Goal: Transaction & Acquisition: Book appointment/travel/reservation

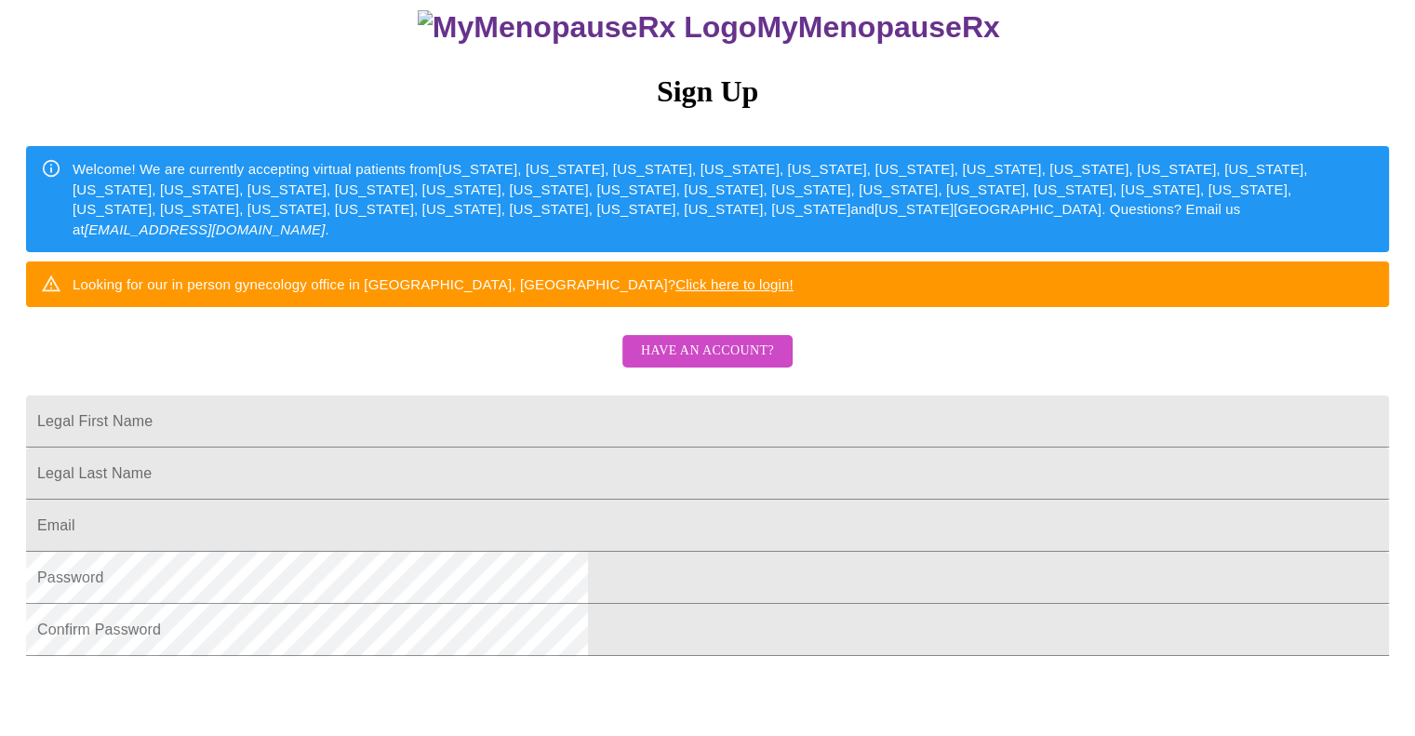
scroll to position [432, 0]
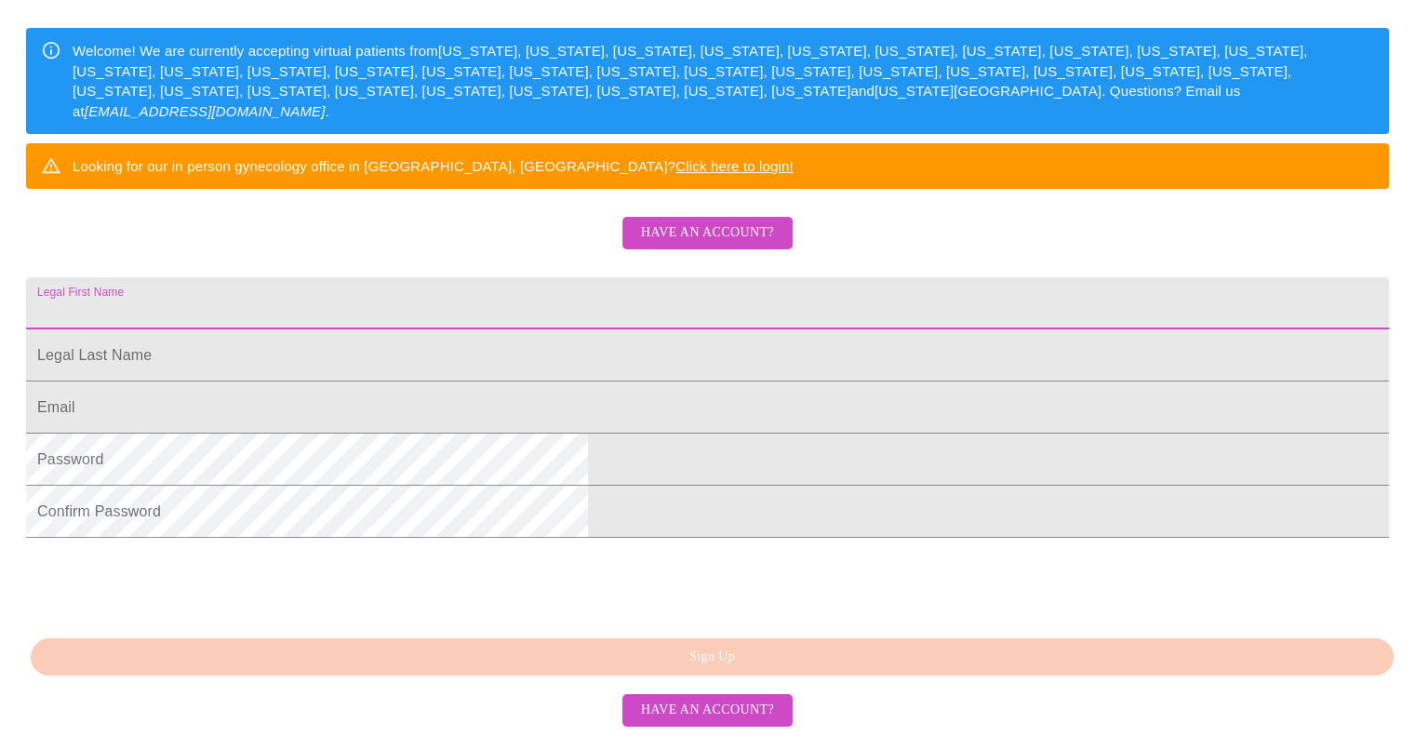
drag, startPoint x: 591, startPoint y: 562, endPoint x: 493, endPoint y: 215, distance: 360.5
click at [493, 277] on input "Legal First Name" at bounding box center [707, 303] width 1363 height 52
type input "[PERSON_NAME]"
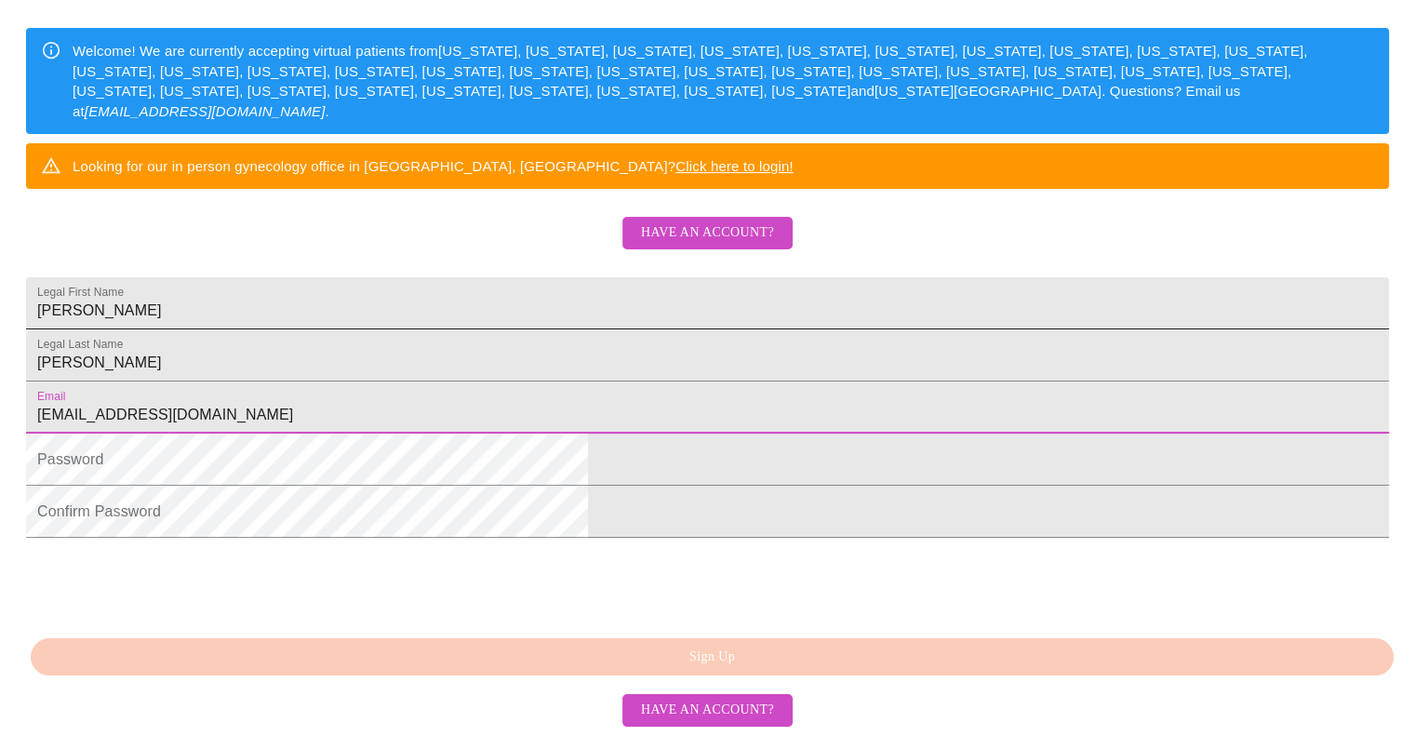
type input "[EMAIL_ADDRESS][DOMAIN_NAME]"
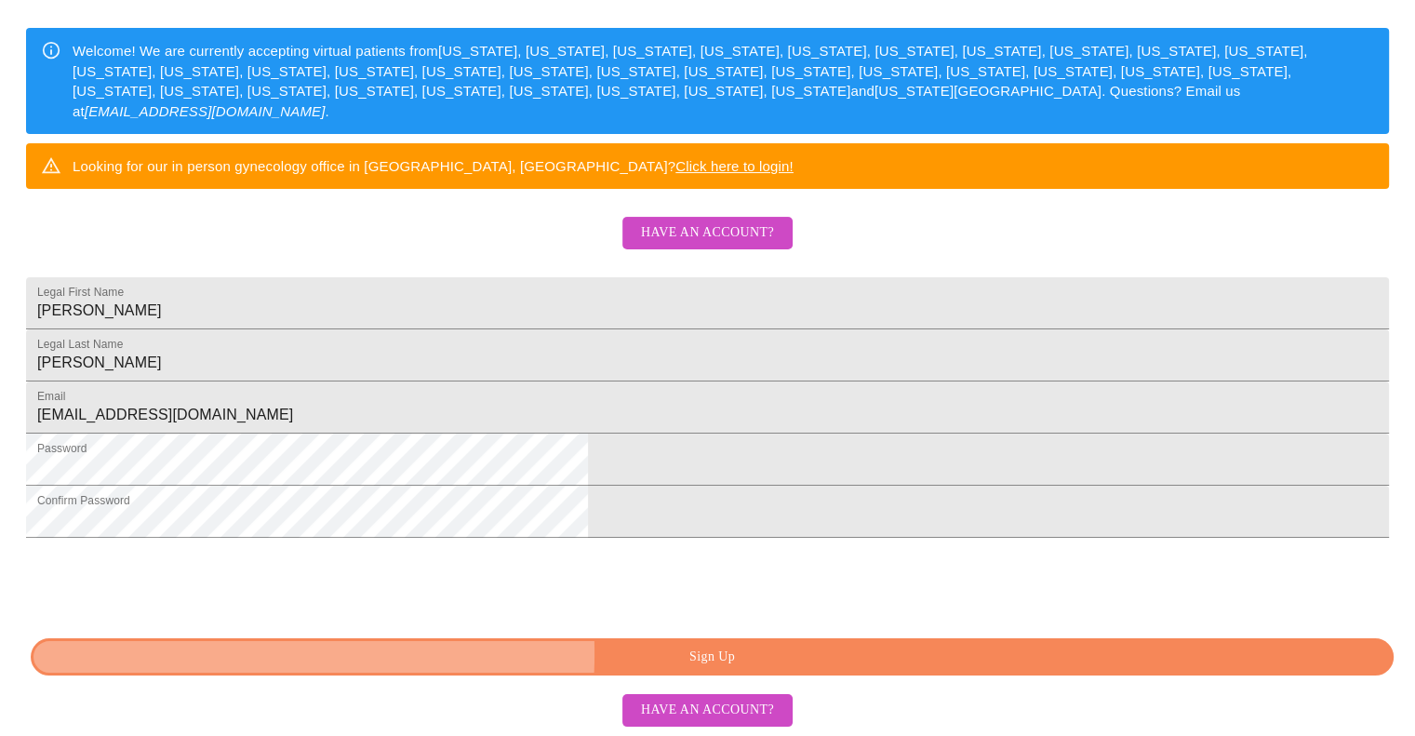
click at [541, 656] on span "Sign Up" at bounding box center [712, 657] width 1320 height 23
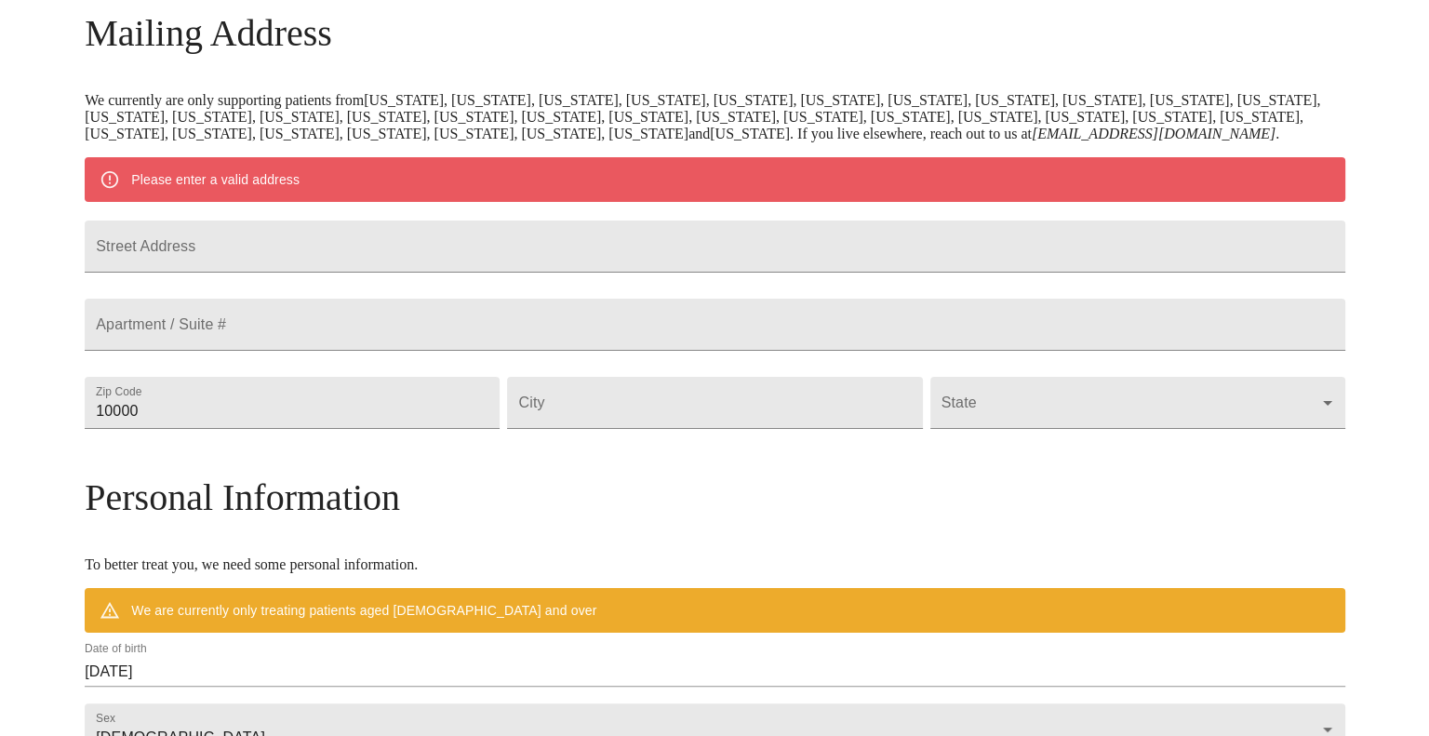
scroll to position [295, 0]
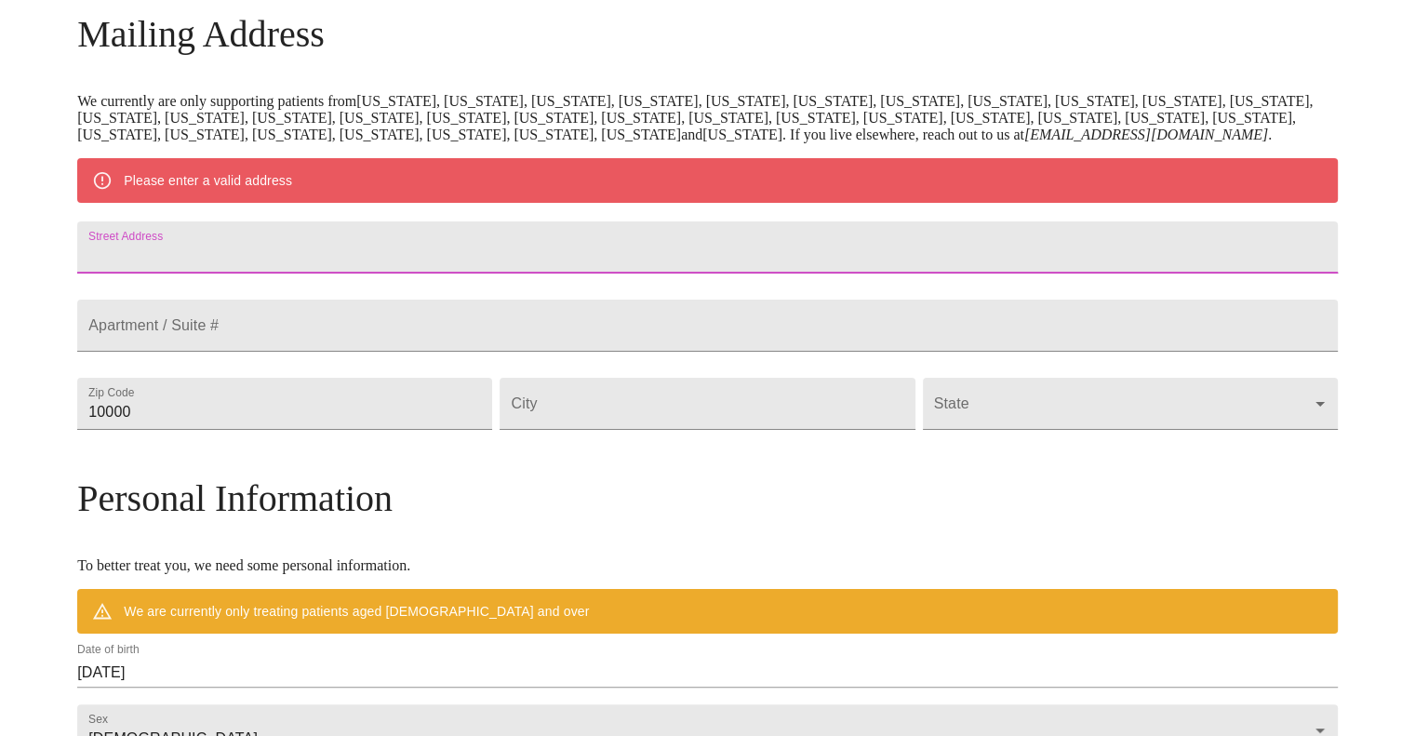
click at [406, 274] on input "Street Address" at bounding box center [707, 247] width 1261 height 52
type input "410 W Washington St"
type input "53204"
type input "Milwaukee"
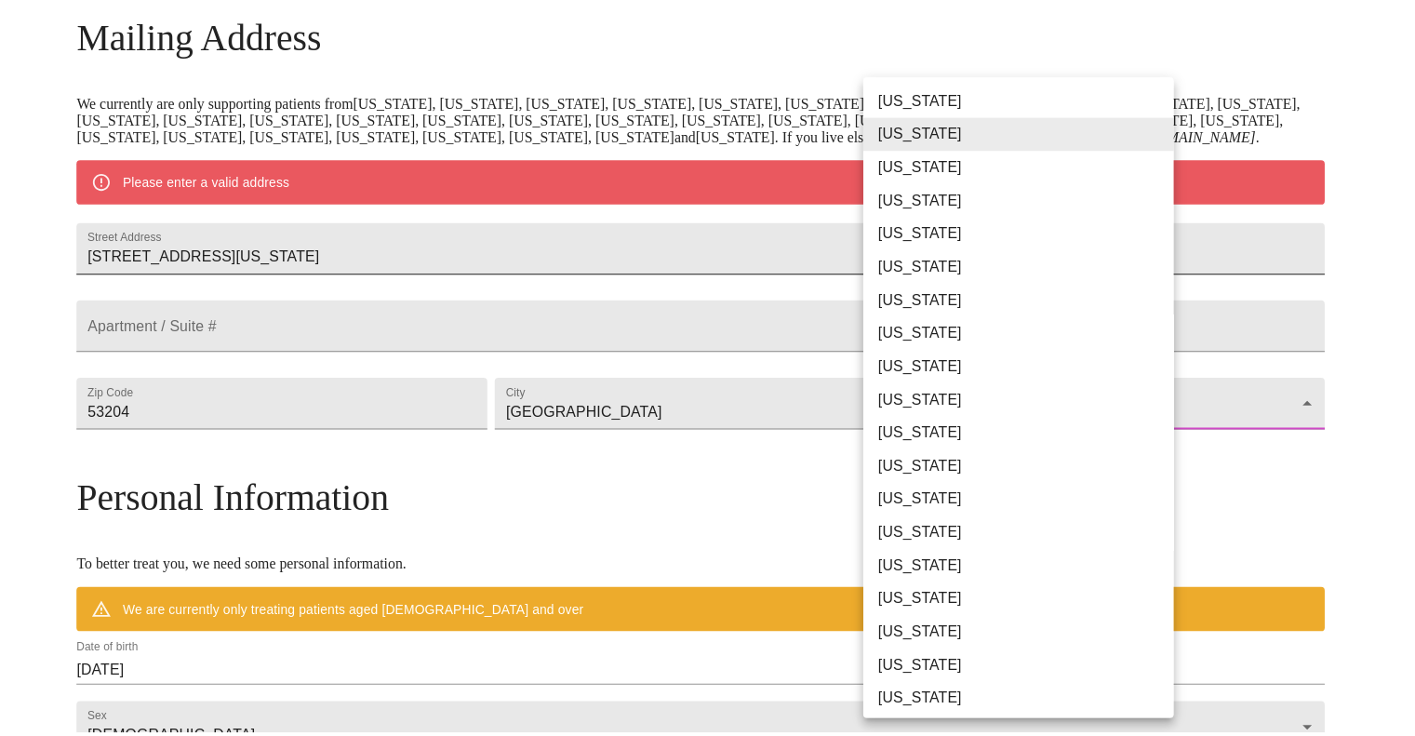
scroll to position [1076, 0]
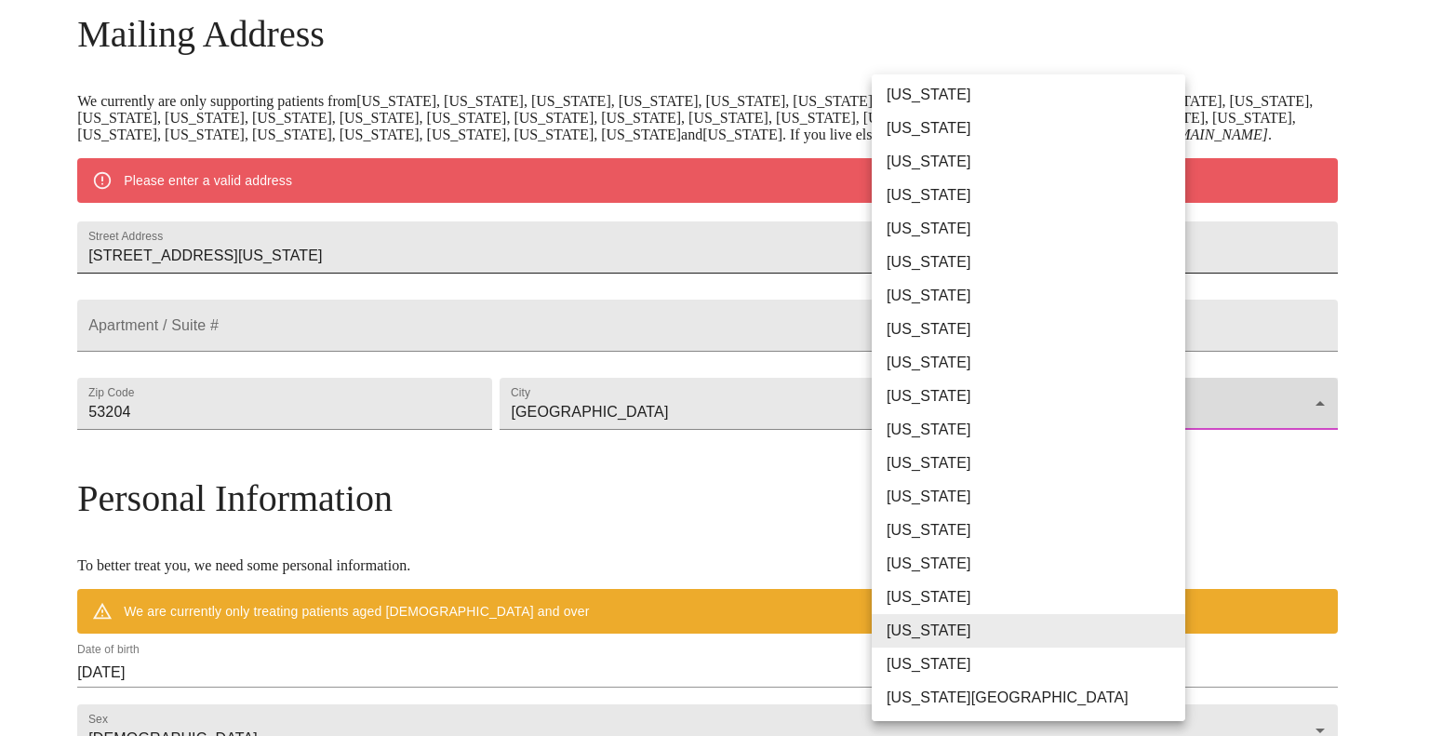
type input "Wisconsin"
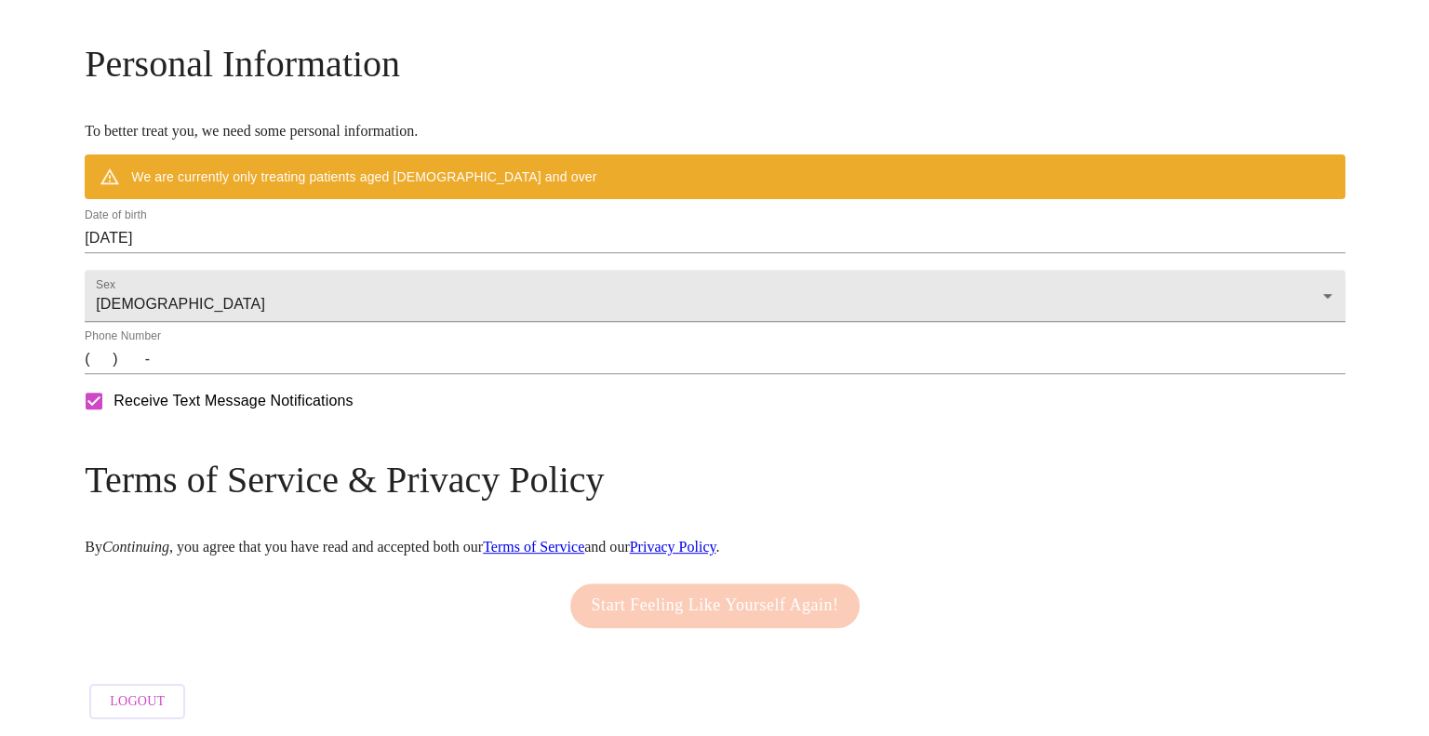
scroll to position [682, 0]
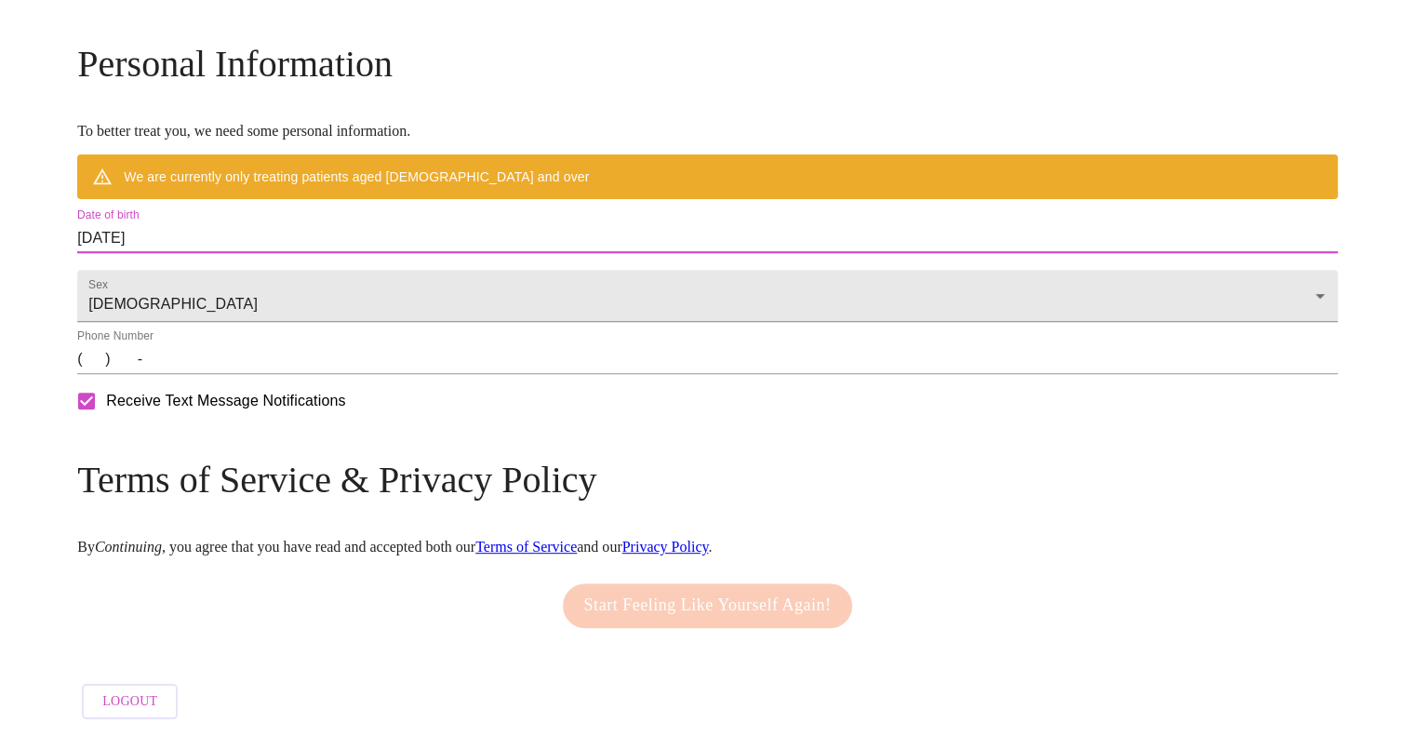
click at [369, 253] on input "09/23/2025" at bounding box center [707, 238] width 1261 height 30
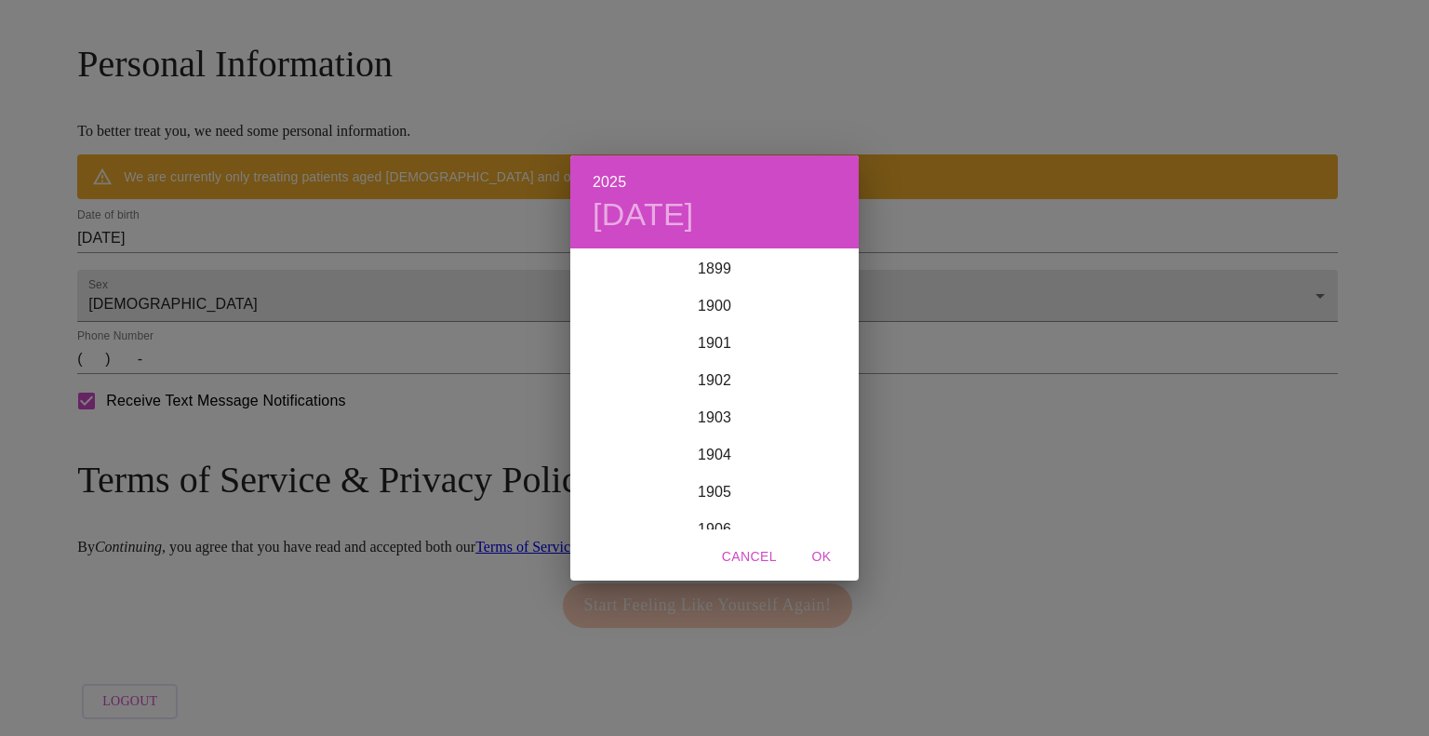
scroll to position [4578, 0]
click at [623, 176] on h6 "2025" at bounding box center [609, 182] width 33 height 26
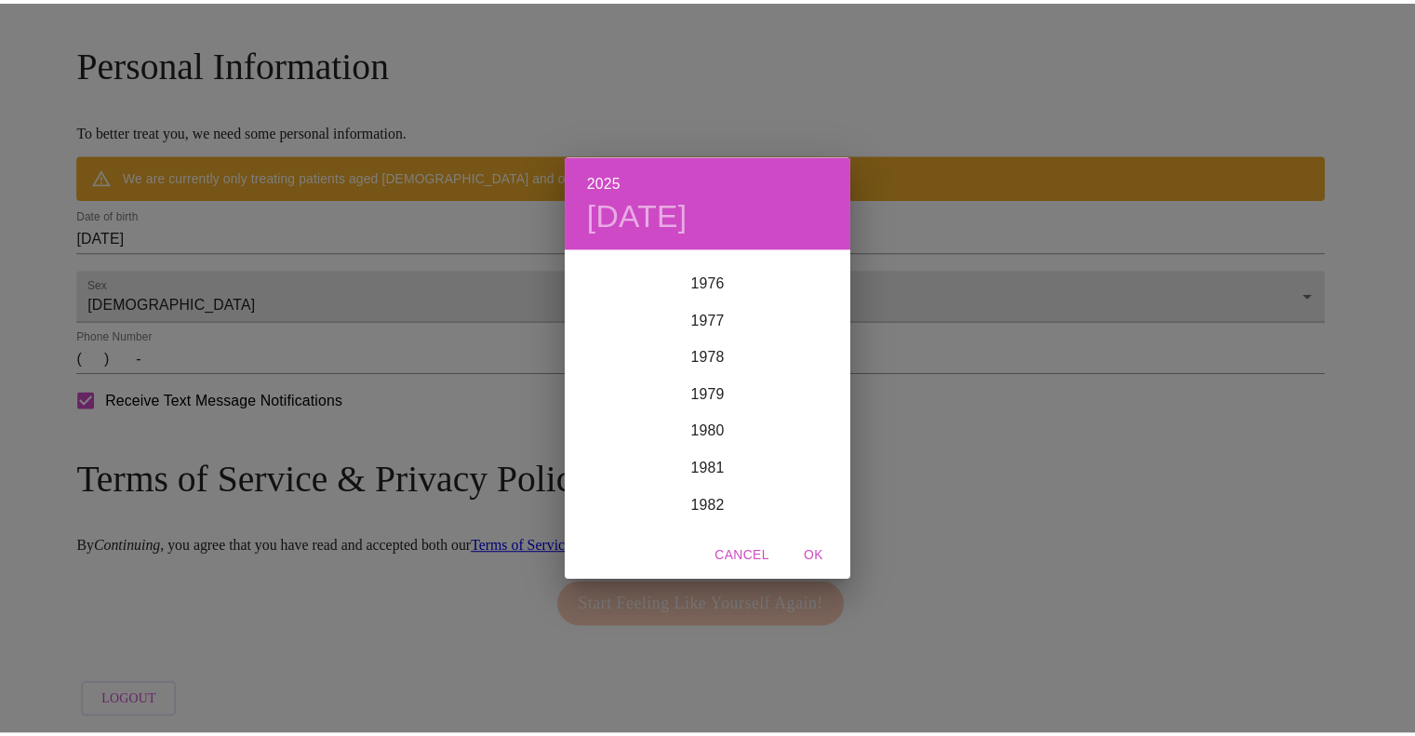
scroll to position [2853, 0]
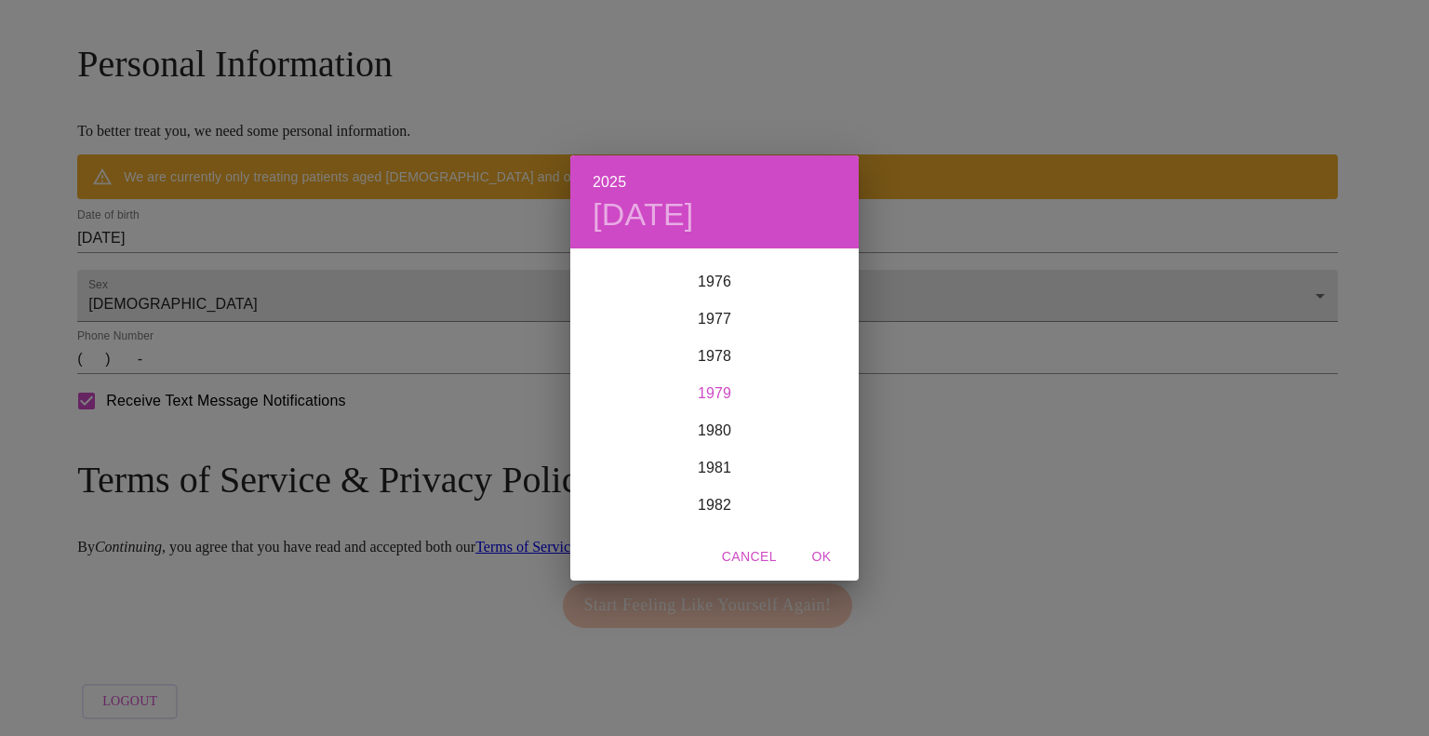
click at [721, 396] on div "1979" at bounding box center [714, 393] width 288 height 37
click at [715, 417] on div "Aug" at bounding box center [714, 425] width 96 height 70
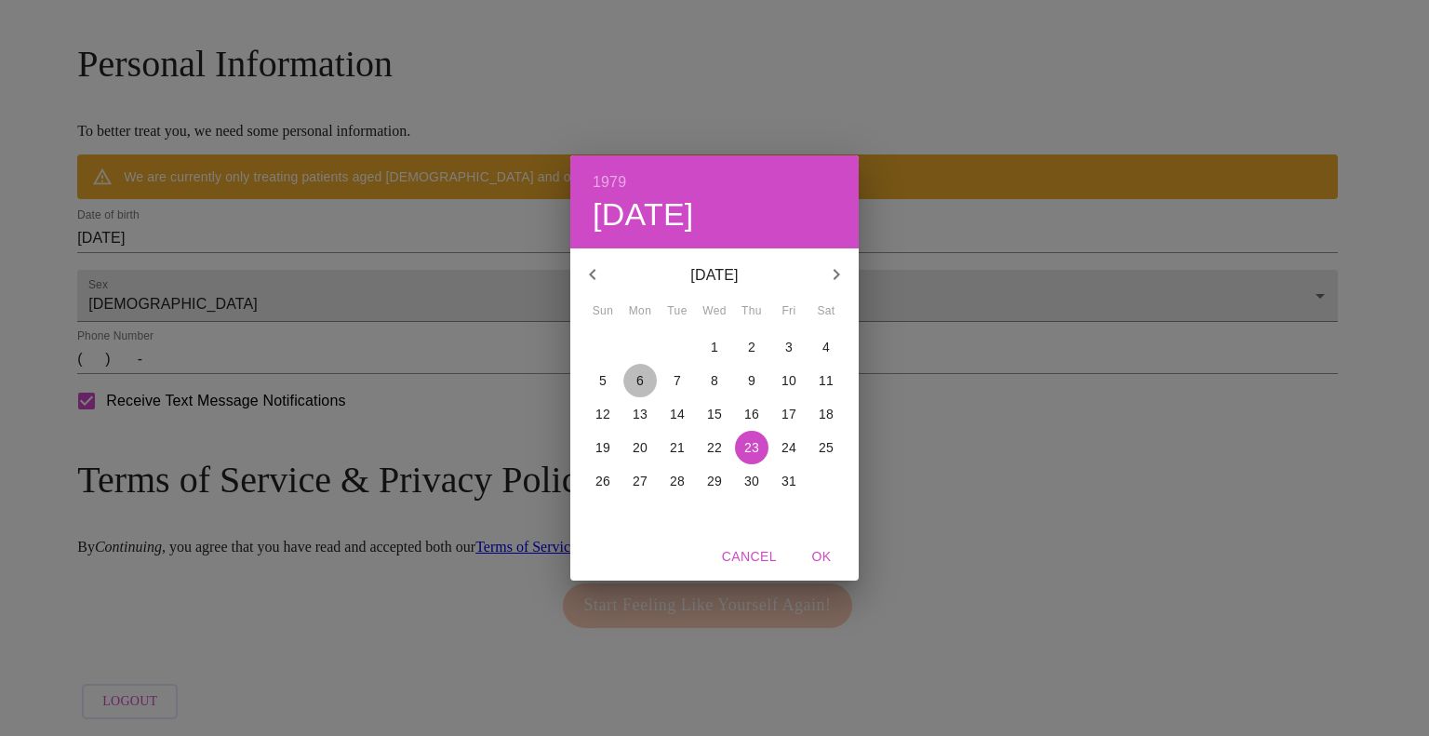
click at [639, 381] on p "6" at bounding box center [639, 380] width 7 height 19
click at [825, 563] on span "OK" at bounding box center [821, 556] width 45 height 23
type input "08/06/1979"
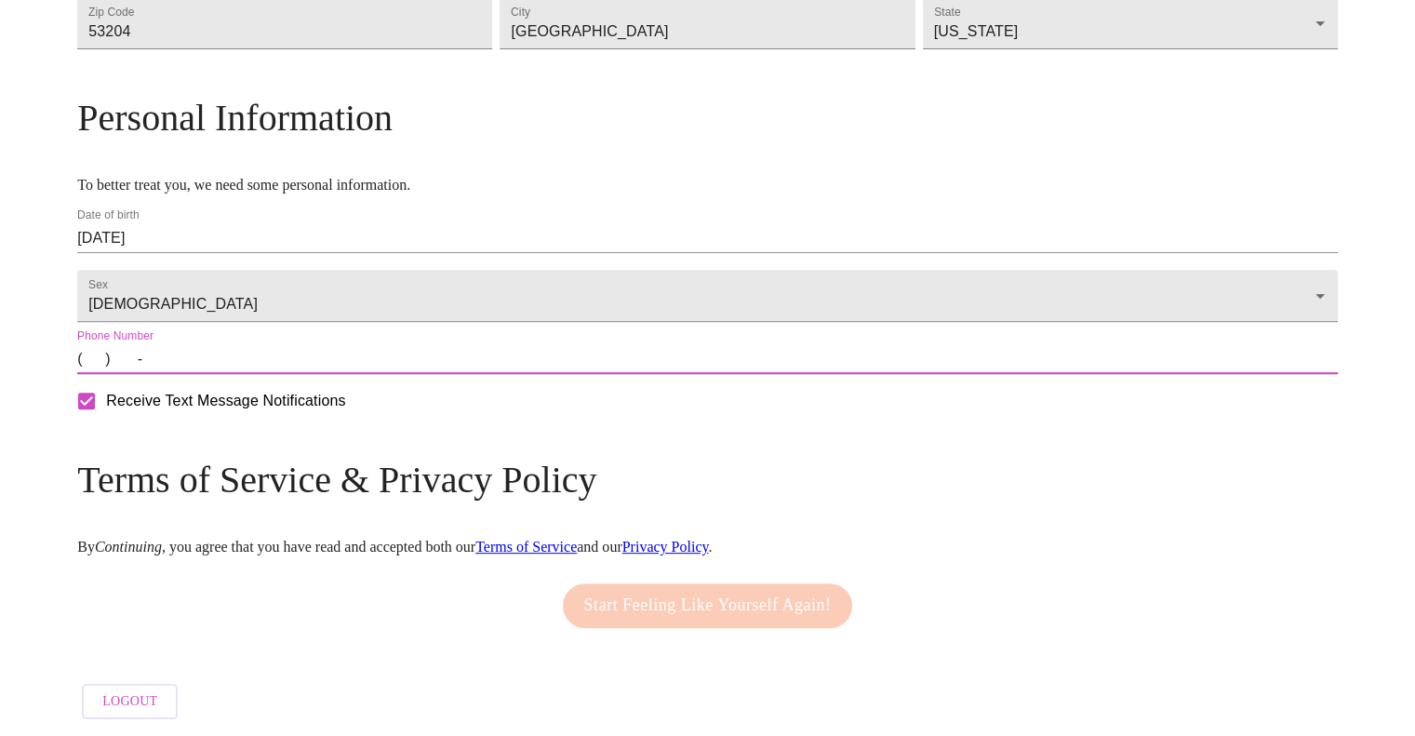
click at [362, 374] on input "(   )    -" at bounding box center [707, 359] width 1261 height 30
type input "(   )    -"
click at [275, 368] on input "(   )    -" at bounding box center [707, 359] width 1261 height 30
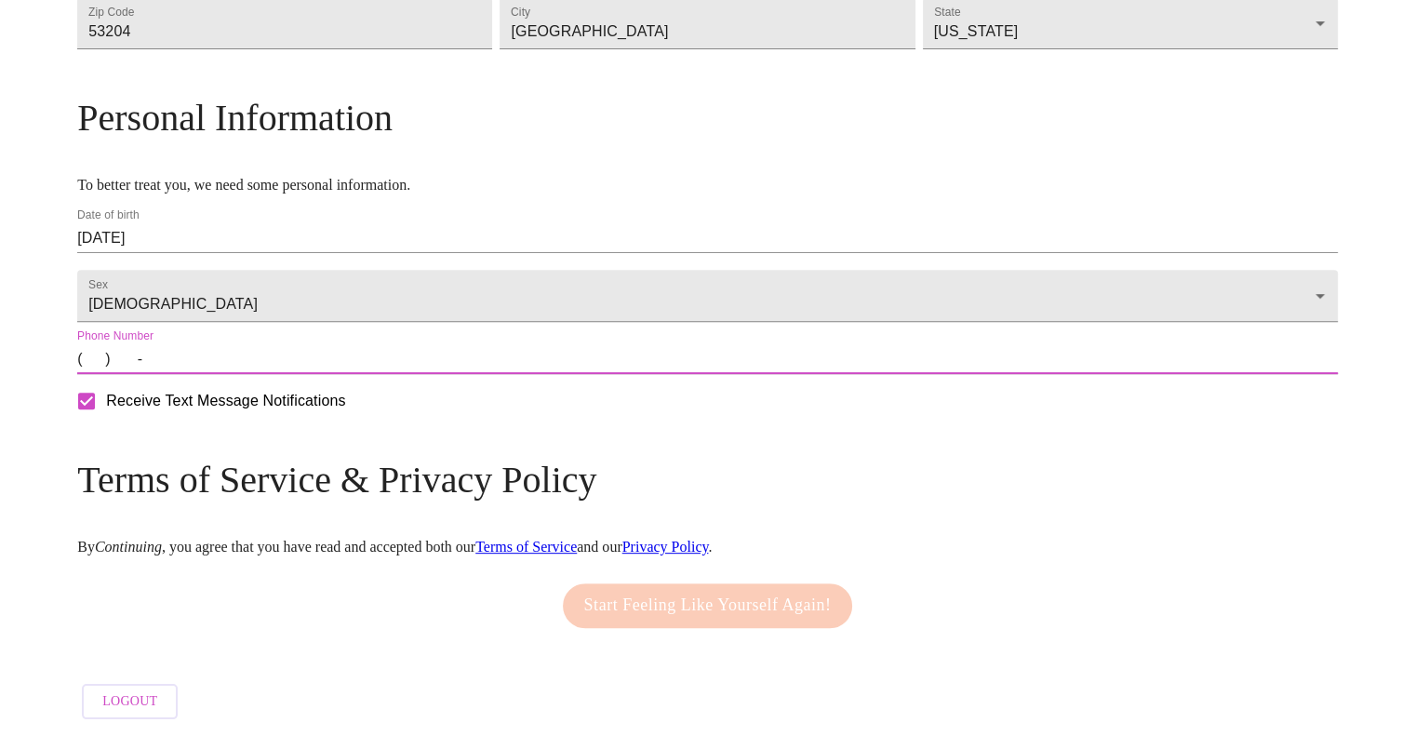
click at [106, 419] on input "Receive Text Message Notifications" at bounding box center [86, 400] width 39 height 39
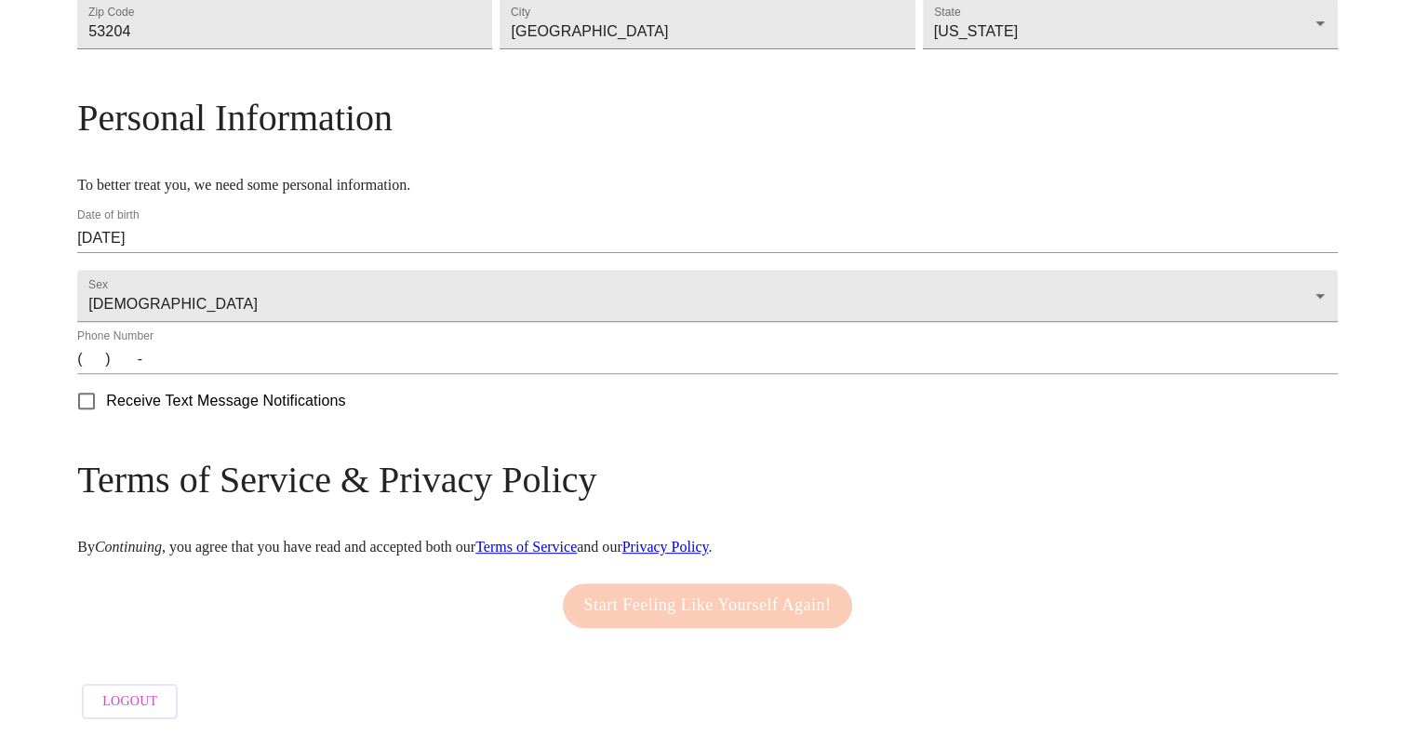
click at [106, 419] on input "Receive Text Message Notifications" at bounding box center [86, 400] width 39 height 39
checkbox input "true"
click at [245, 374] on input "(   )    -" at bounding box center [707, 359] width 1261 height 30
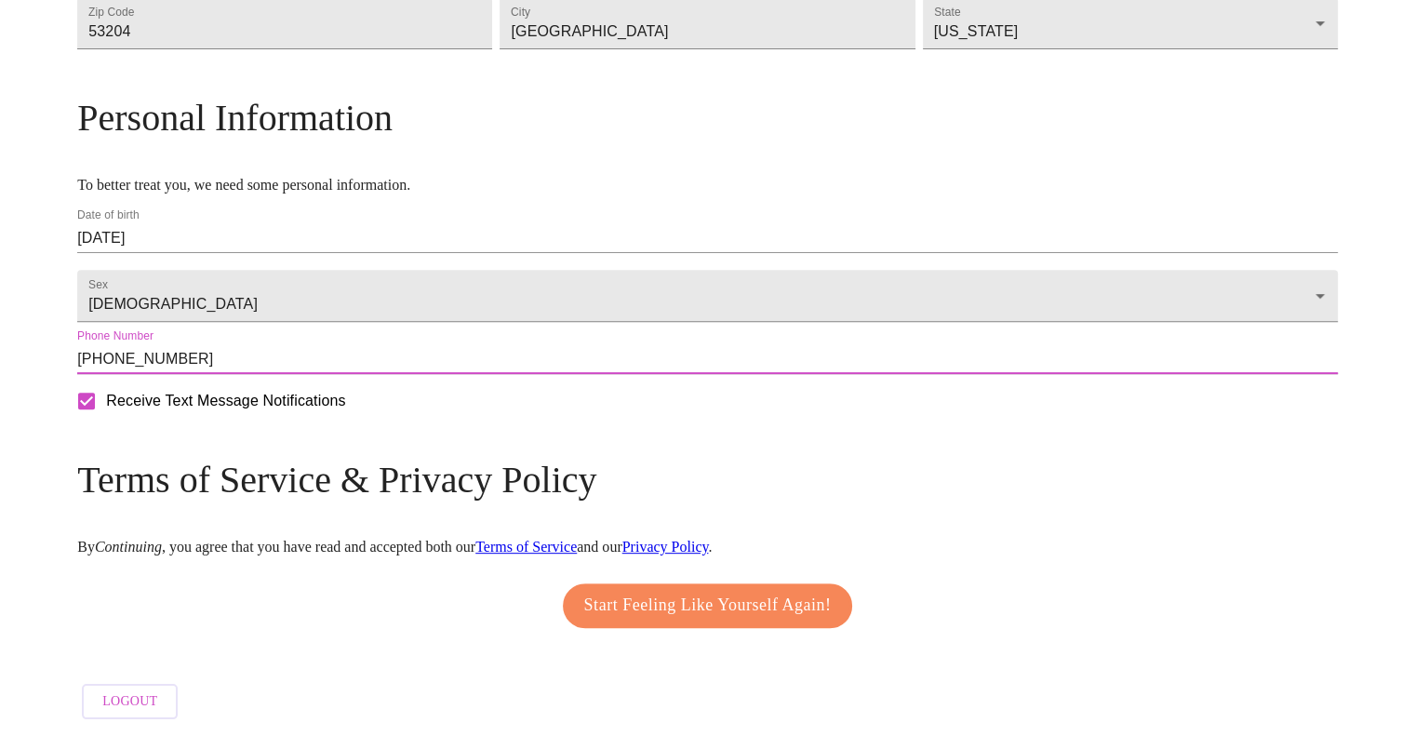
scroll to position [693, 0]
type input "(414) 915-8060"
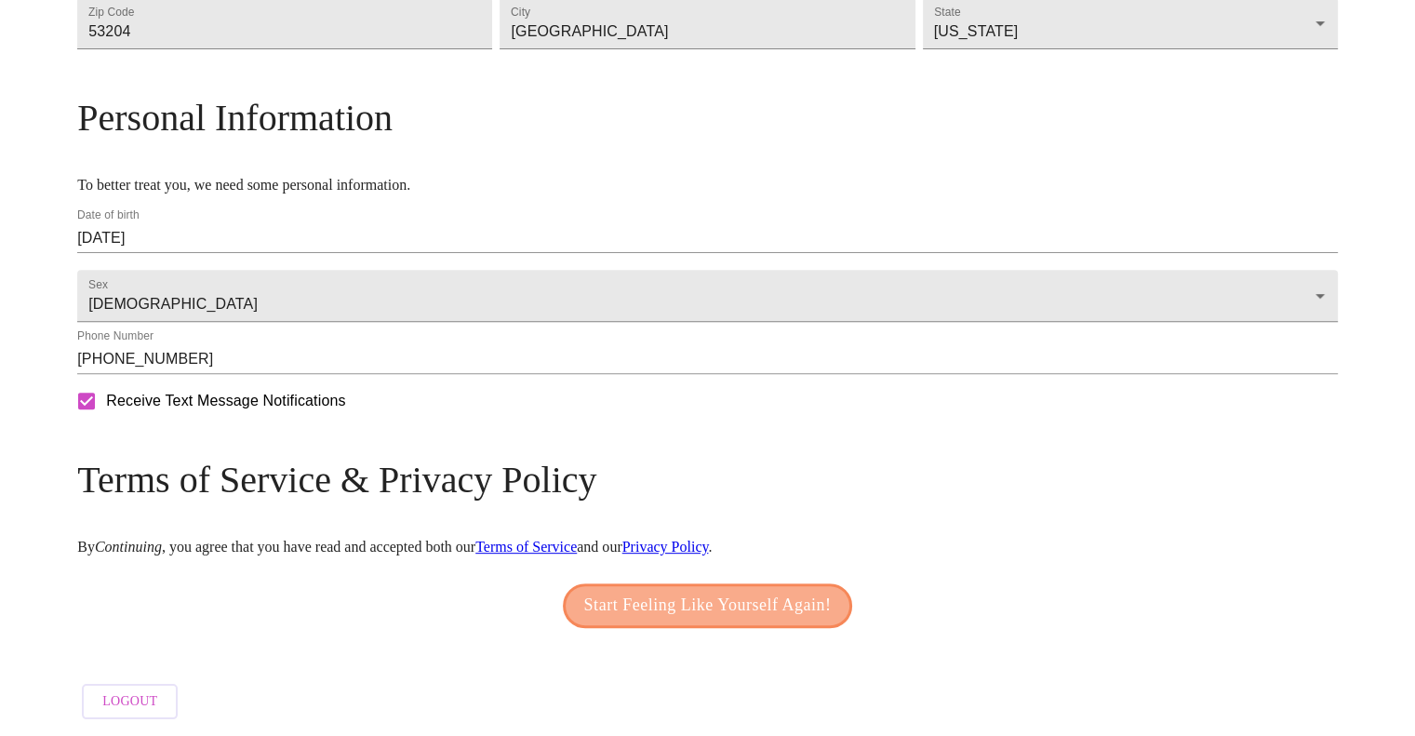
click at [685, 598] on span "Start Feeling Like Yourself Again!" at bounding box center [707, 606] width 247 height 30
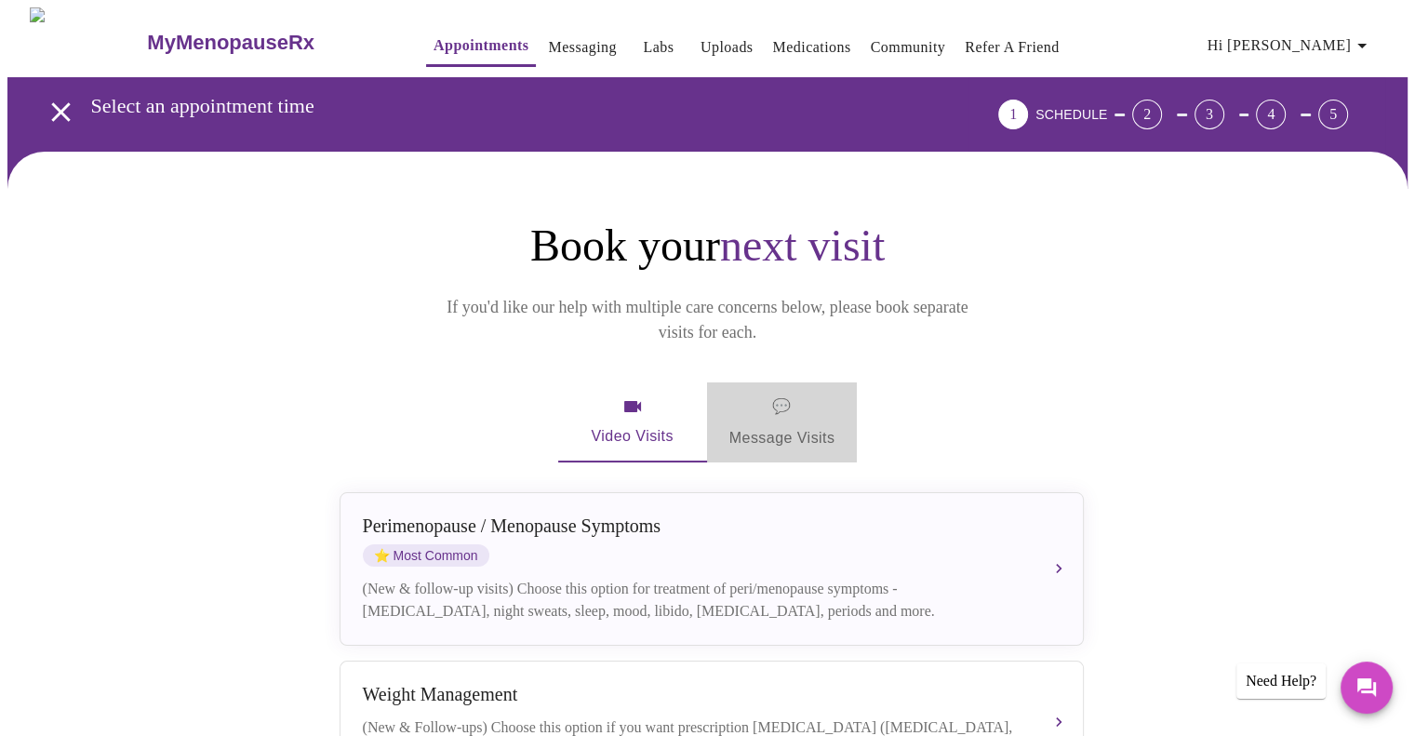
click at [798, 397] on span "💬 Message Visits" at bounding box center [782, 423] width 106 height 58
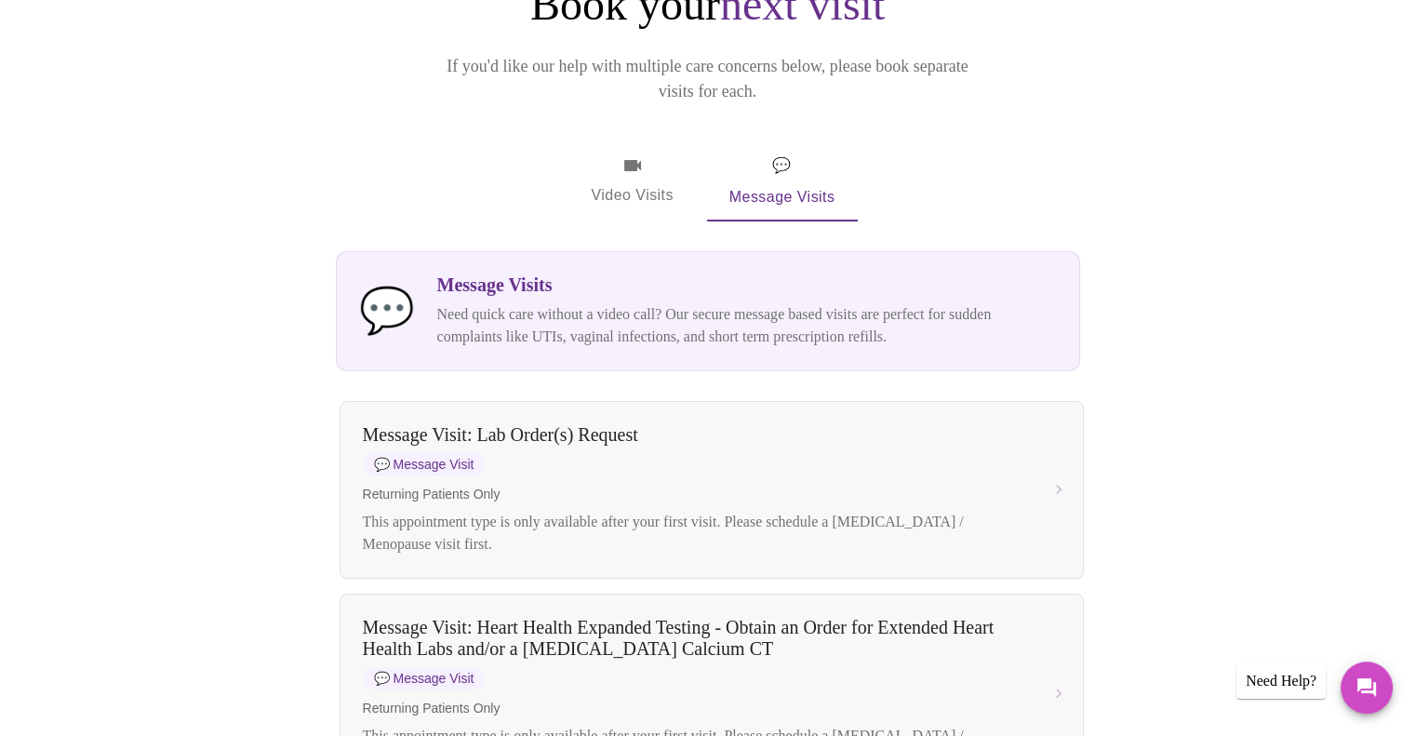
scroll to position [242, 0]
click at [647, 167] on span "Video Visits" at bounding box center [633, 181] width 104 height 54
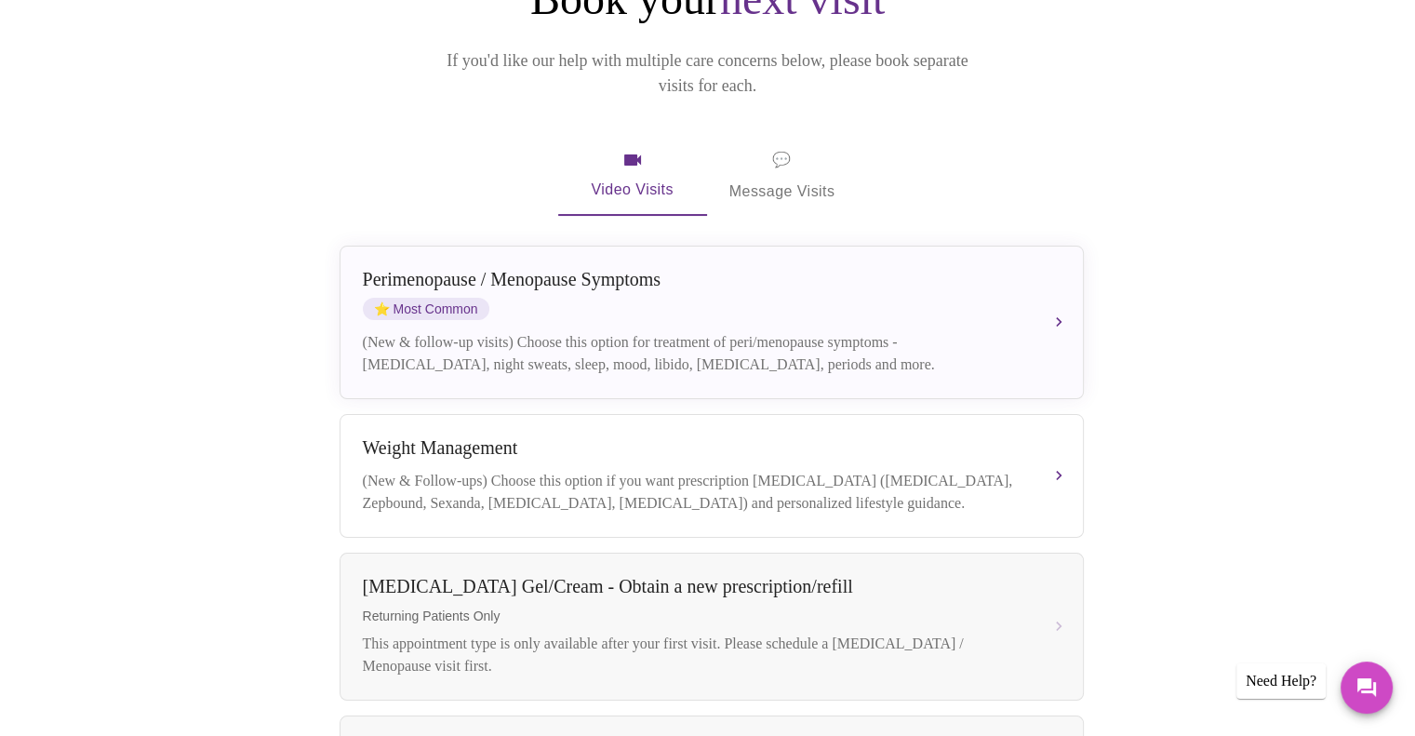
scroll to position [246, 0]
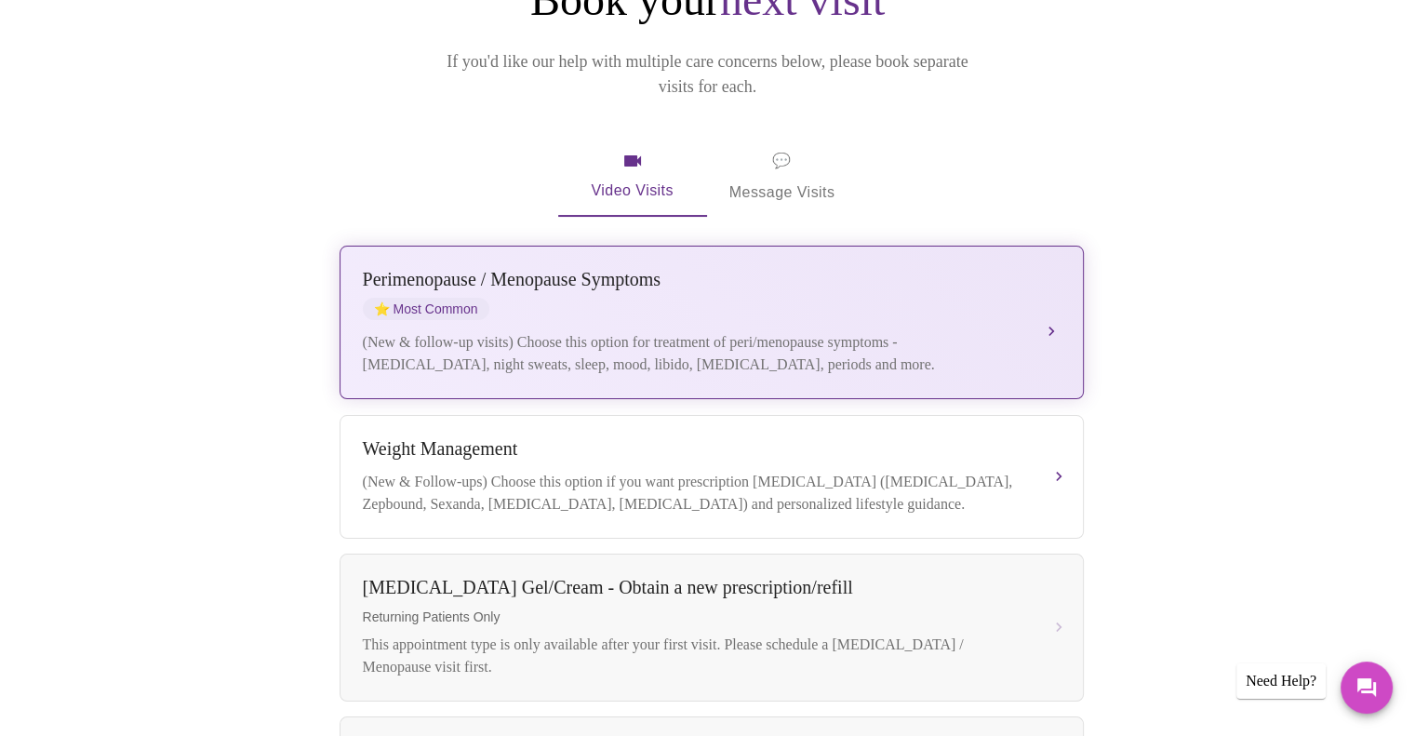
click at [1052, 303] on button "Perimenopause / Menopause Symptoms ⭐ Most Common (New & follow-up visits) Choos…" at bounding box center [712, 323] width 744 height 154
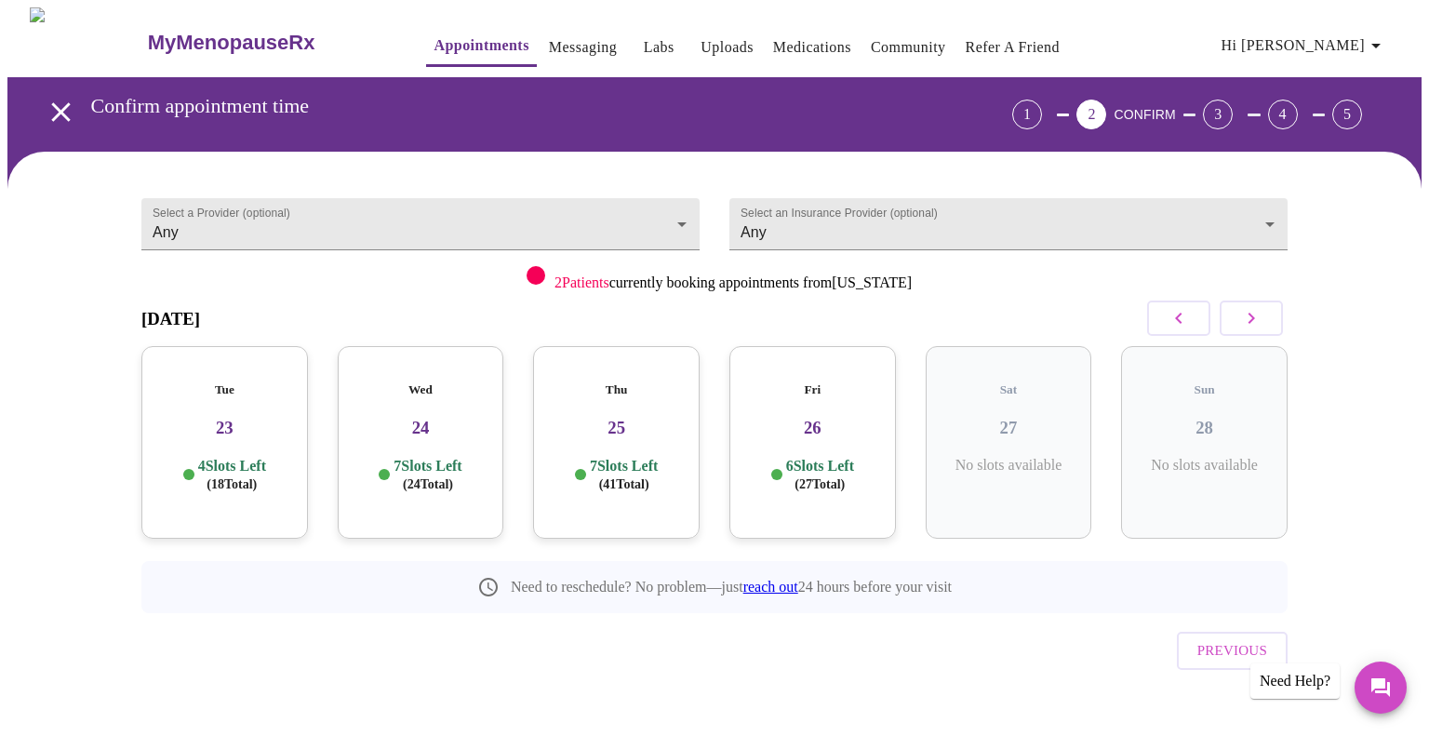
click at [238, 479] on div "Tue 23 4 Slots Left ( 18 Total)" at bounding box center [224, 442] width 167 height 193
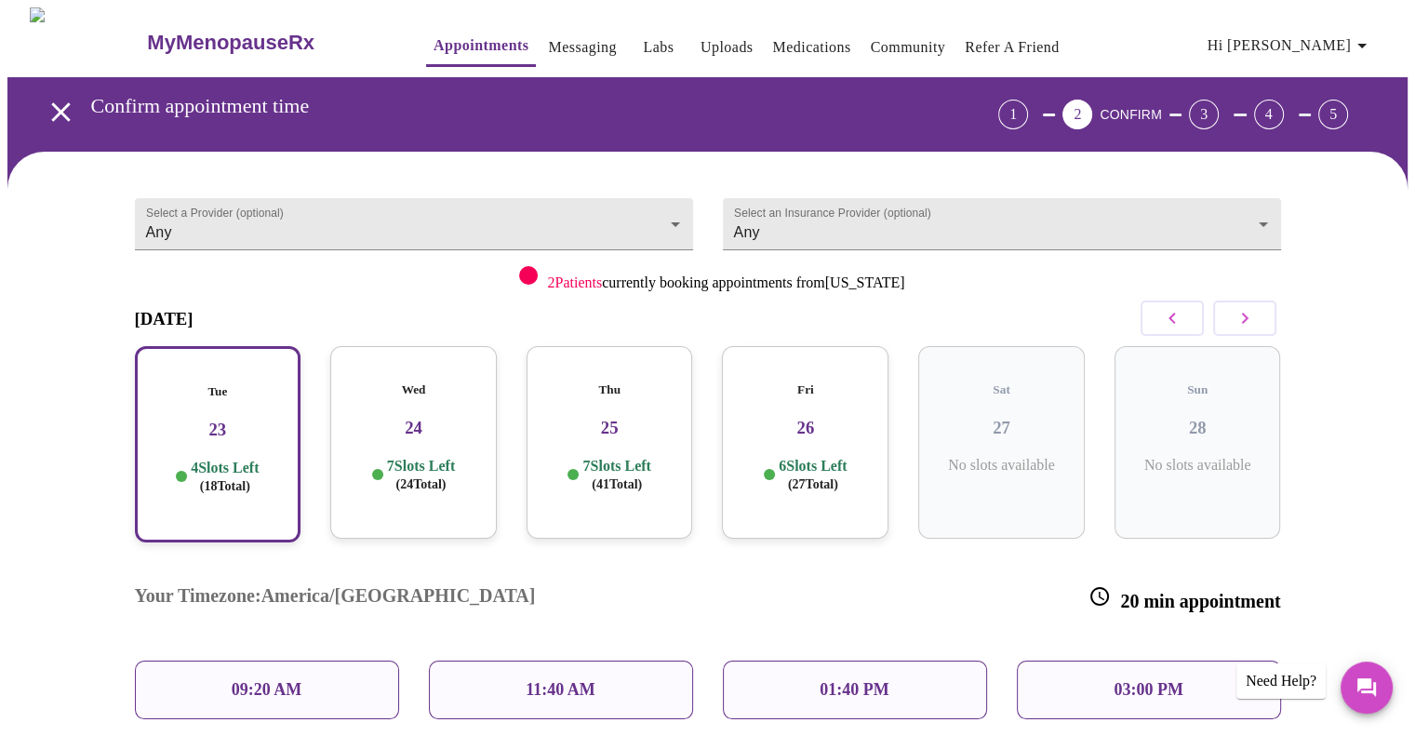
click at [789, 661] on div "01:40 PM" at bounding box center [855, 690] width 264 height 59
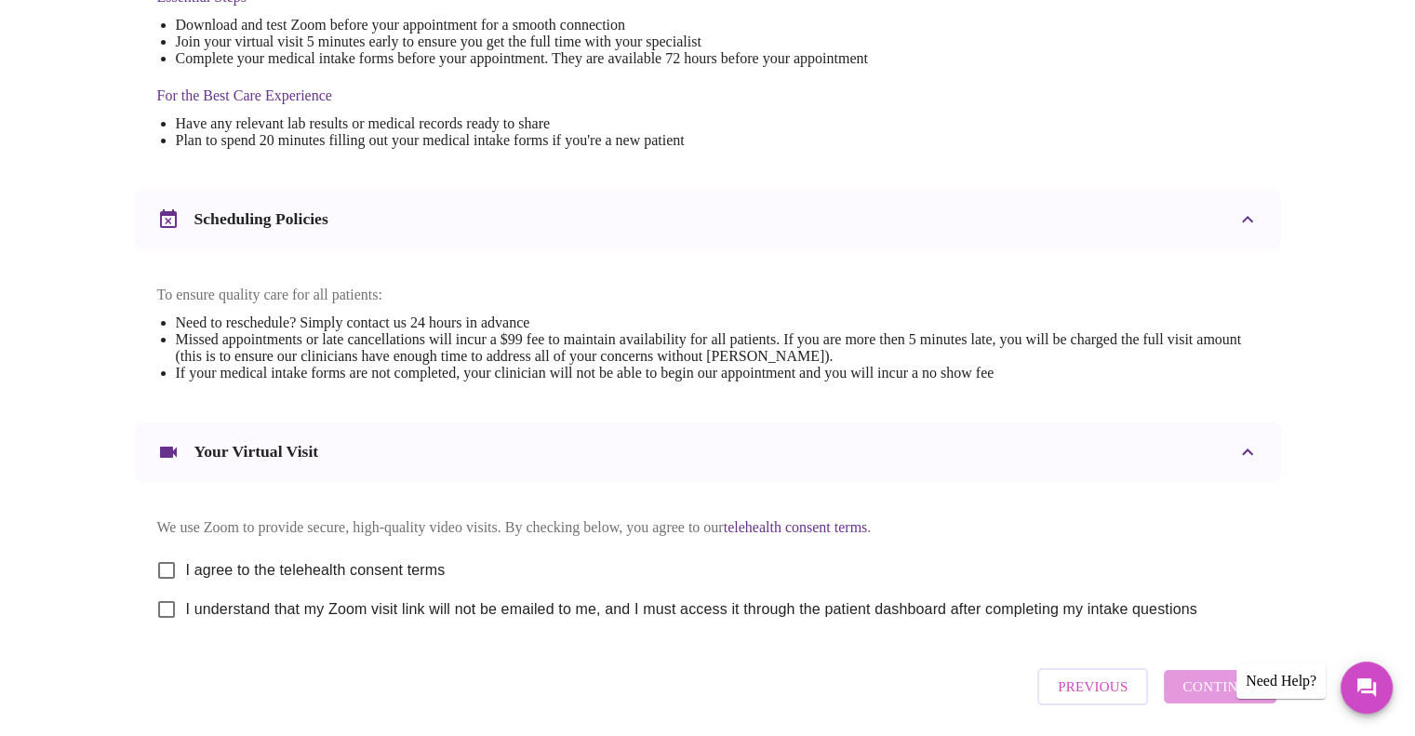
scroll to position [612, 0]
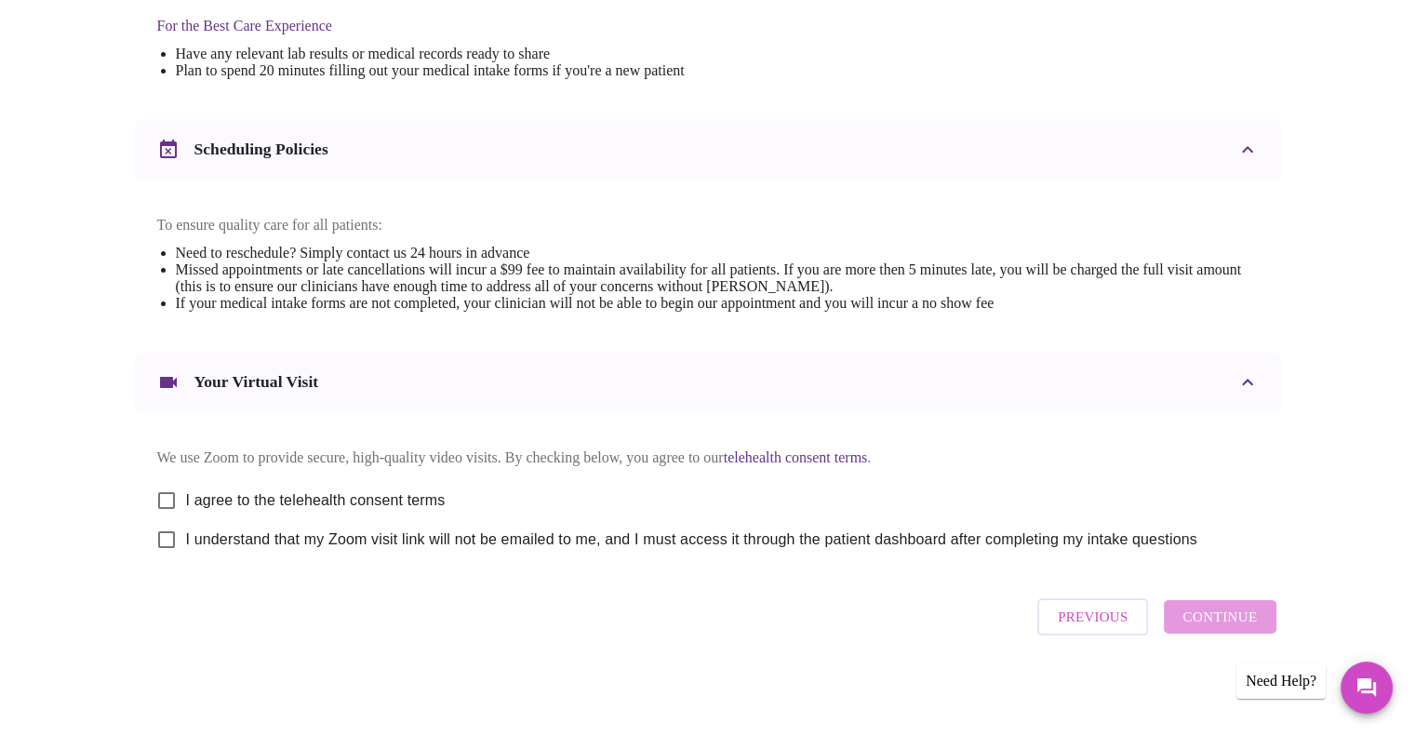
click at [164, 490] on input "I agree to the telehealth consent terms" at bounding box center [166, 500] width 39 height 39
checkbox input "true"
click at [161, 539] on input "I understand that my Zoom visit link will not be emailed to me, and I must acce…" at bounding box center [166, 539] width 39 height 39
checkbox input "true"
click at [1199, 623] on span "Continue" at bounding box center [1220, 617] width 74 height 24
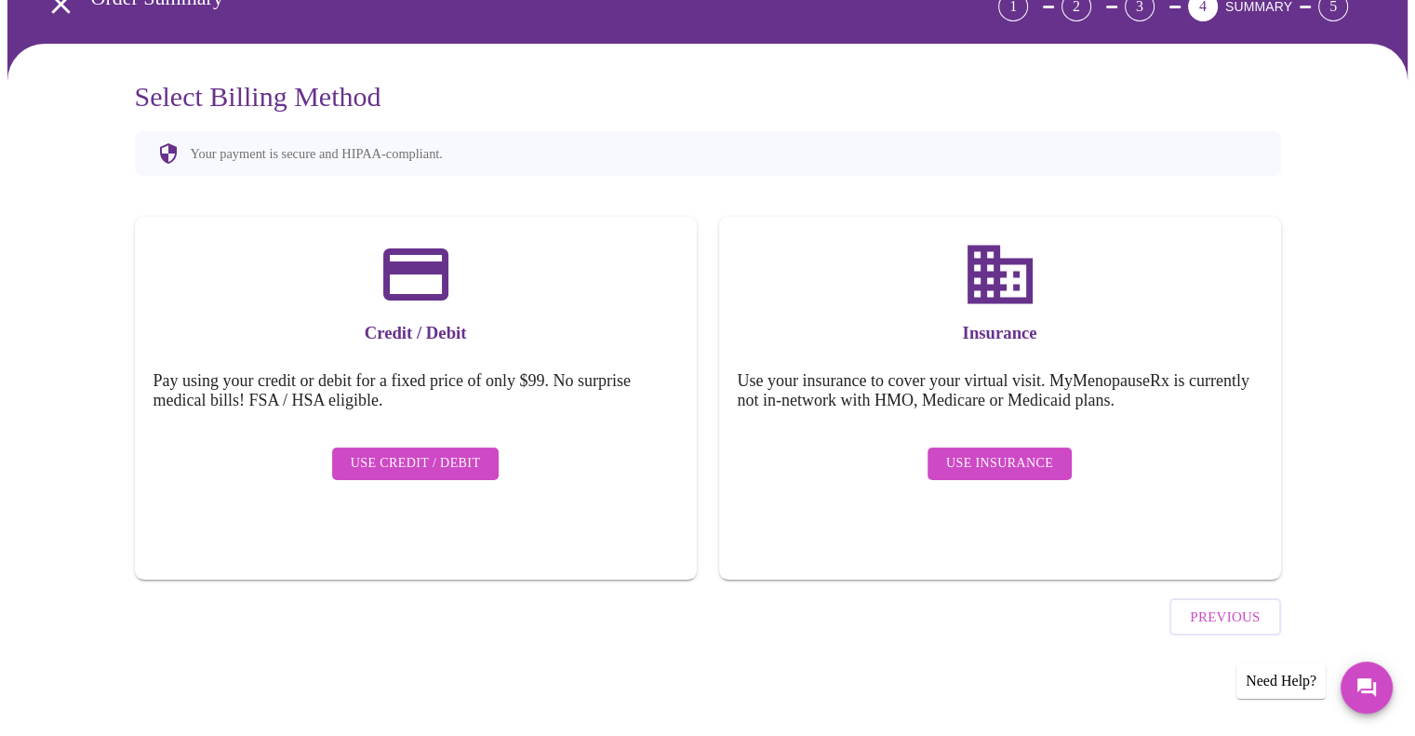
scroll to position [56, 0]
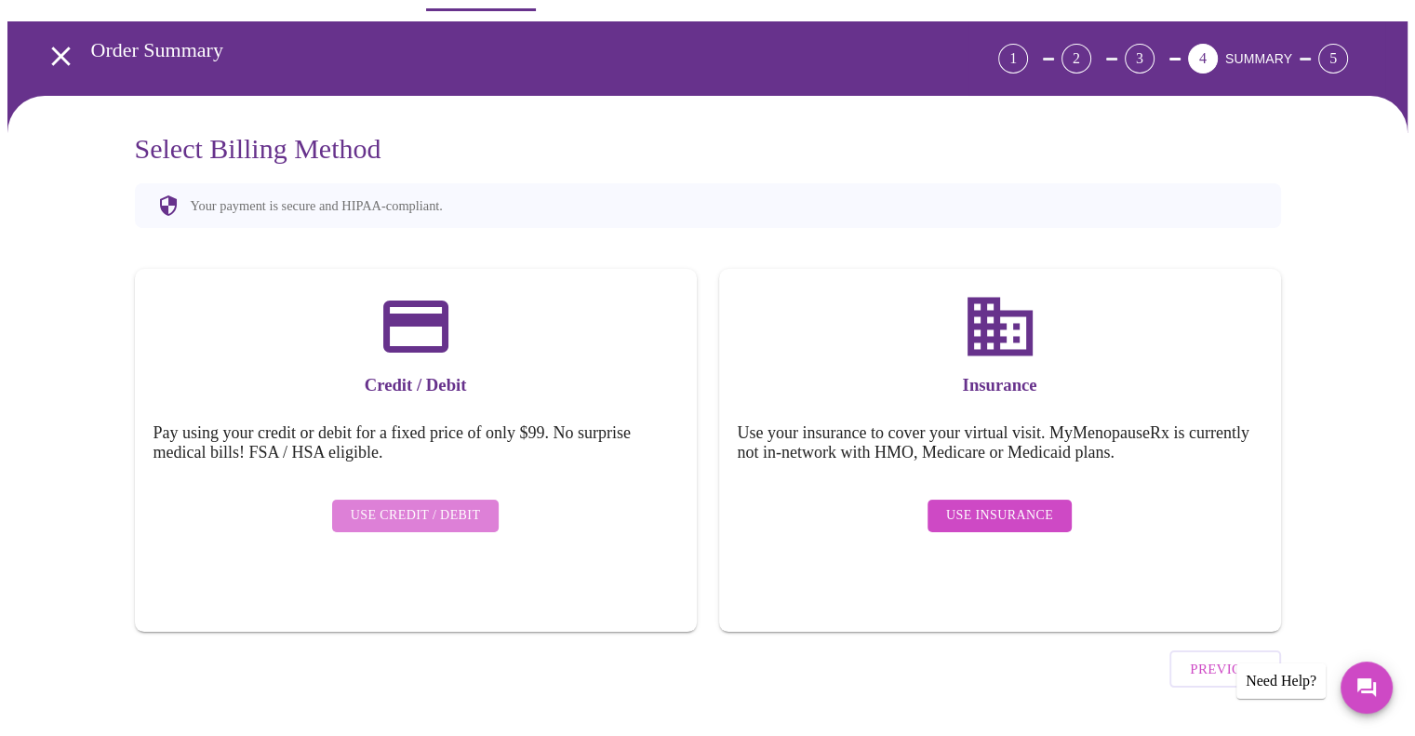
click at [439, 504] on span "Use Credit / Debit" at bounding box center [416, 515] width 130 height 23
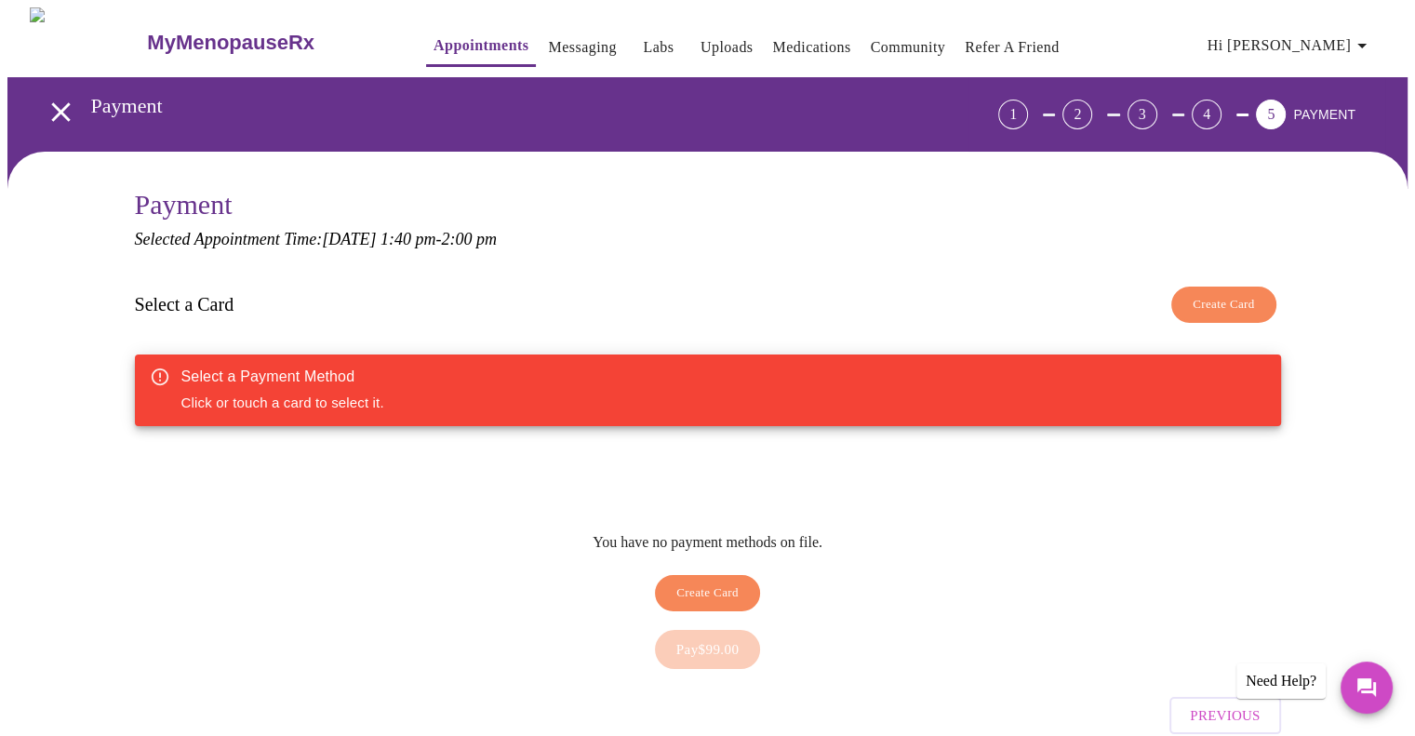
scroll to position [70, 0]
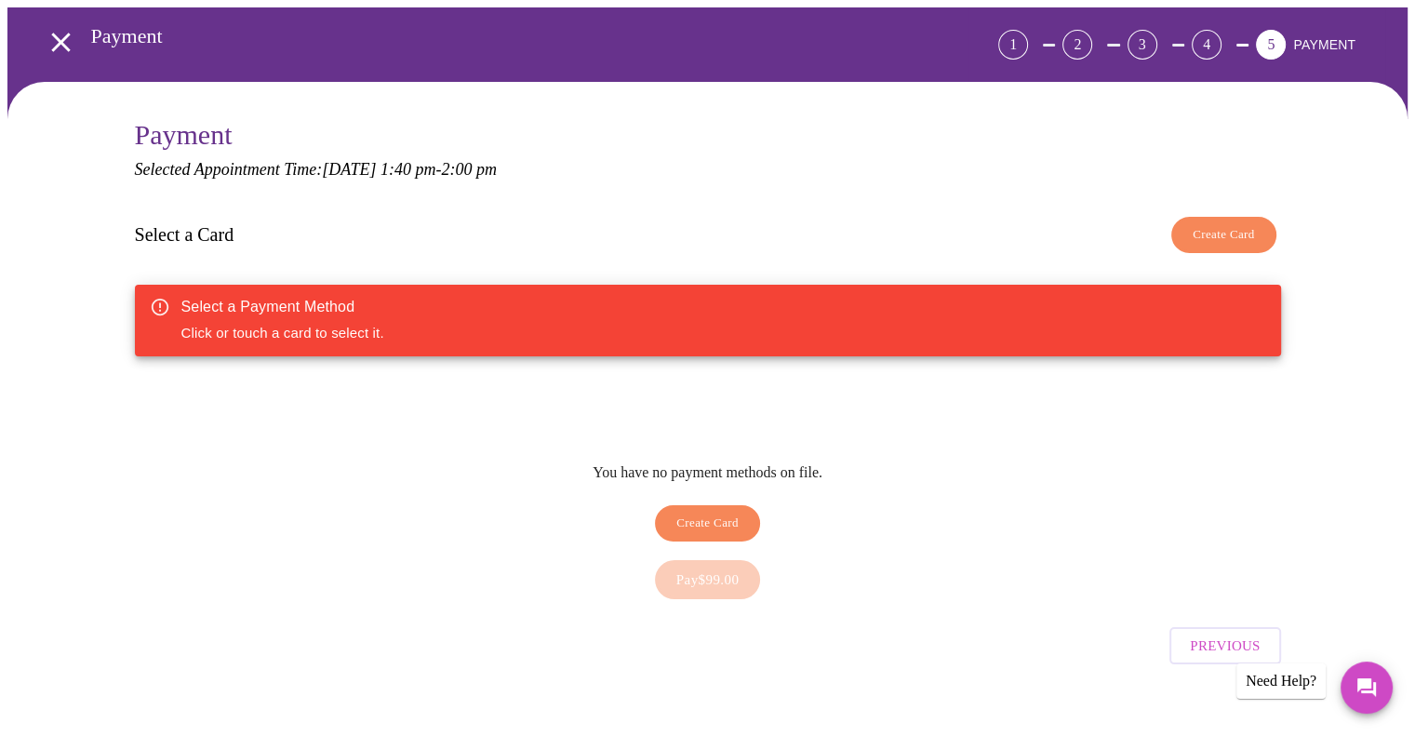
click at [720, 551] on div "Pay $99.00" at bounding box center [708, 580] width 1146 height 58
click at [1212, 229] on span "Create Card" at bounding box center [1224, 234] width 62 height 21
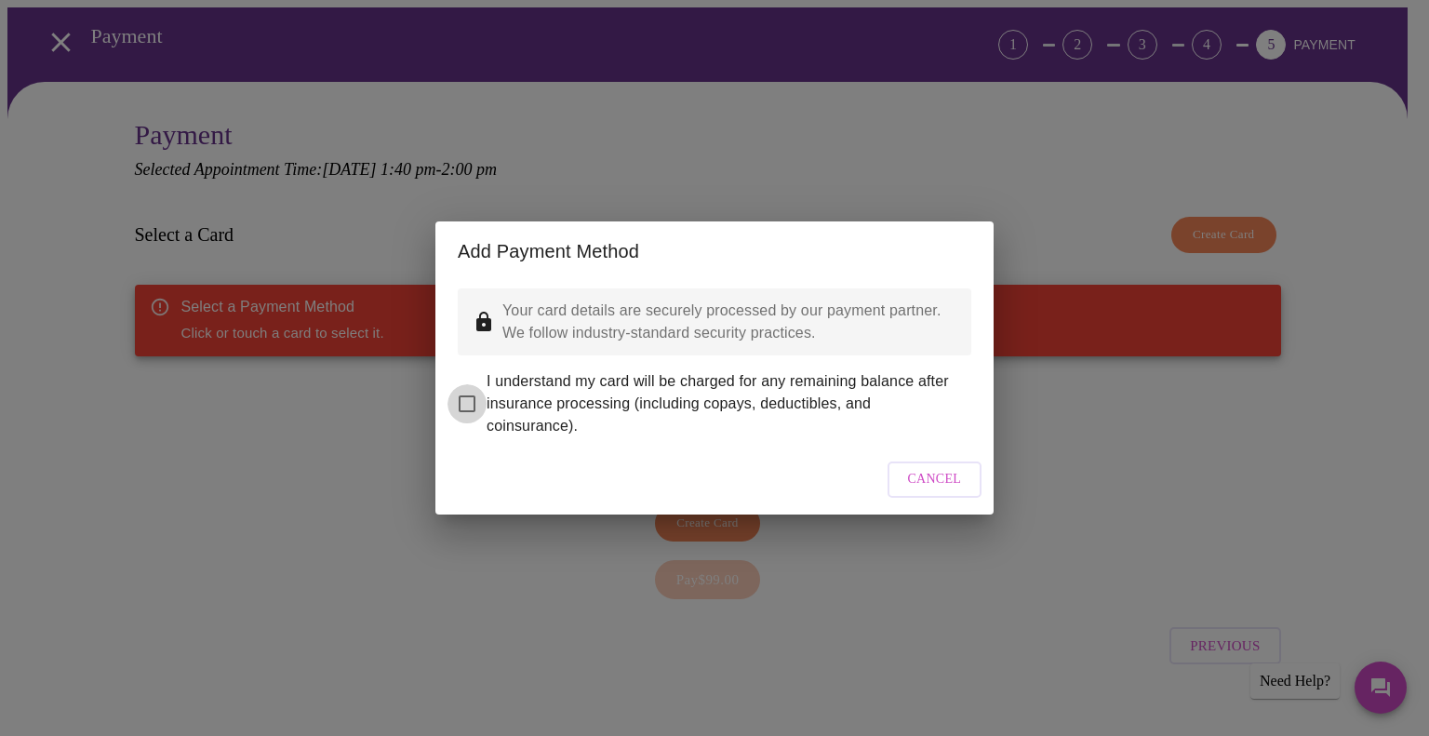
click at [469, 394] on input "I understand my card will be charged for any remaining balance after insurance …" at bounding box center [467, 403] width 39 height 39
checkbox input "true"
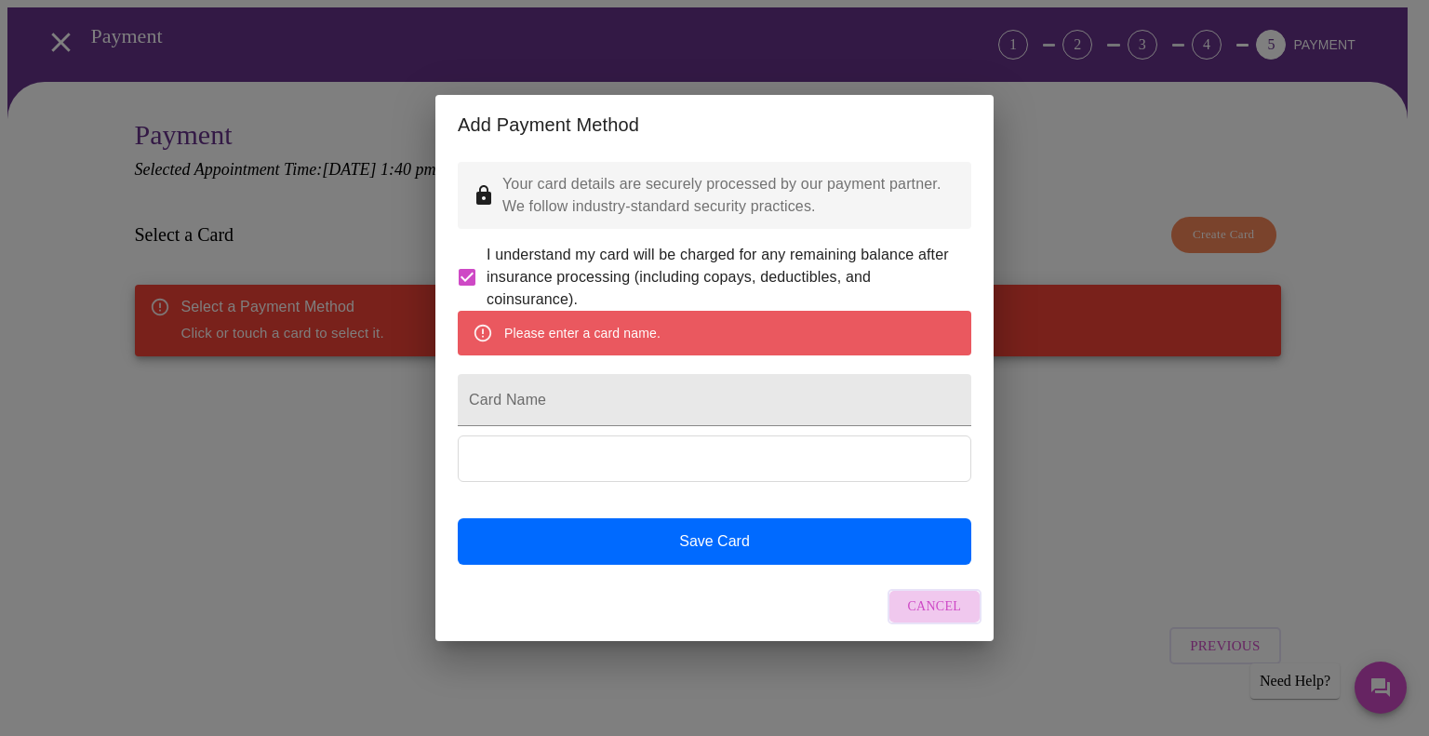
click at [943, 619] on span "Cancel" at bounding box center [935, 606] width 54 height 23
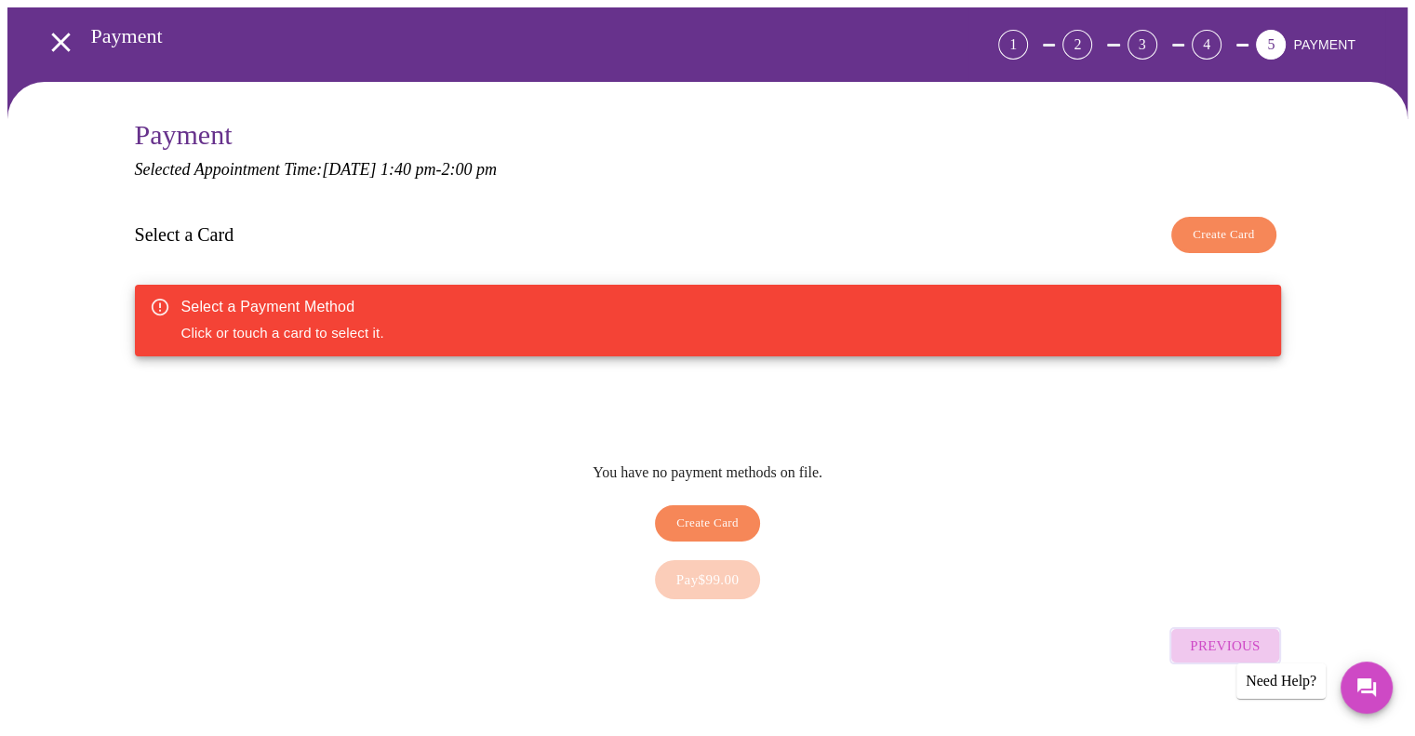
click at [1222, 634] on span "Previous" at bounding box center [1225, 646] width 70 height 24
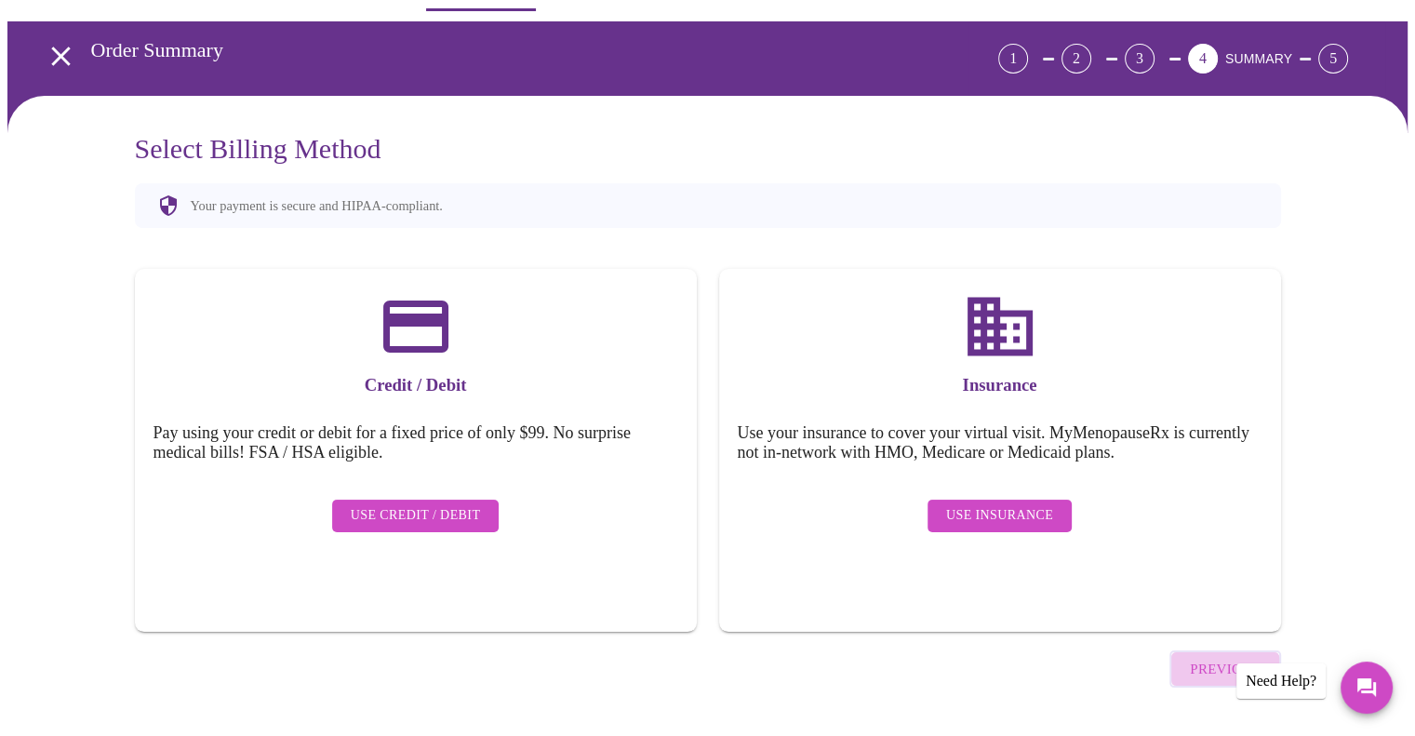
click at [1222, 657] on span "Previous" at bounding box center [1225, 669] width 70 height 24
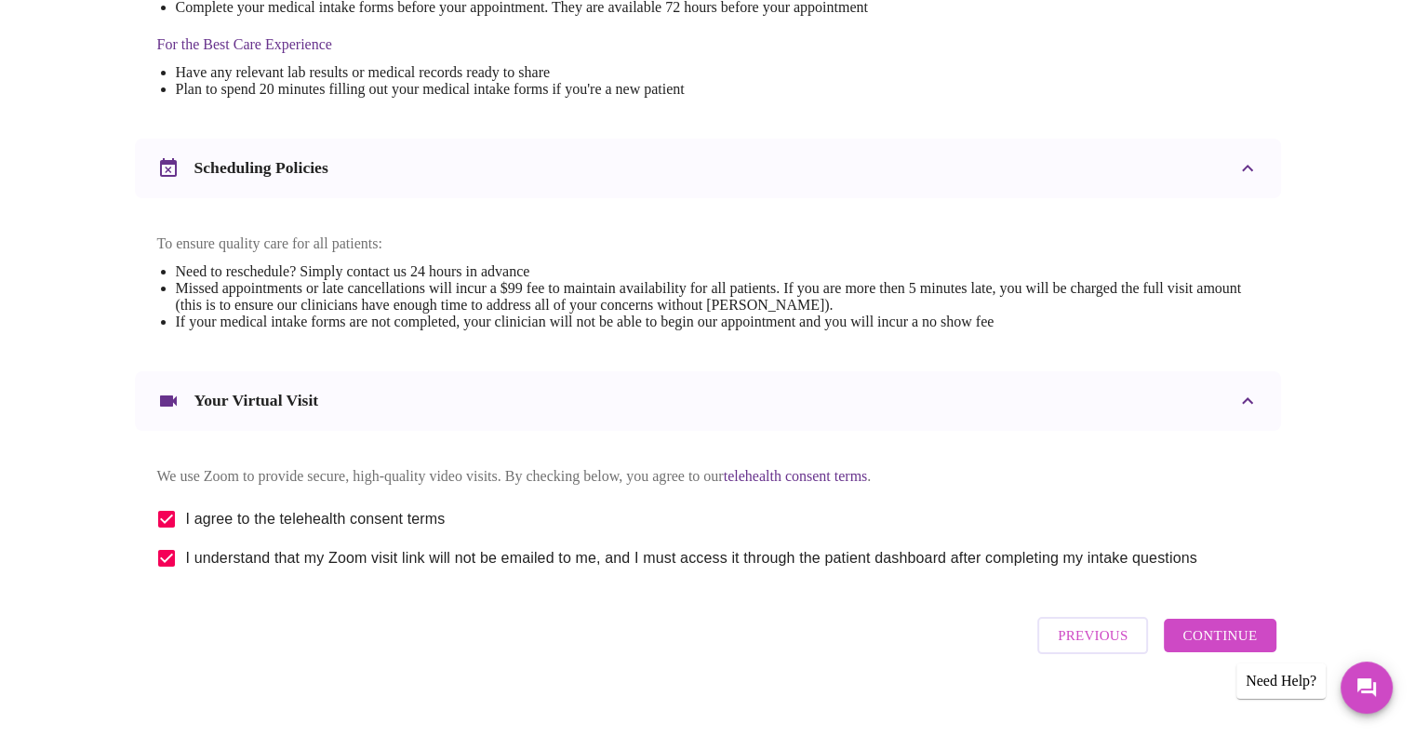
scroll to position [612, 0]
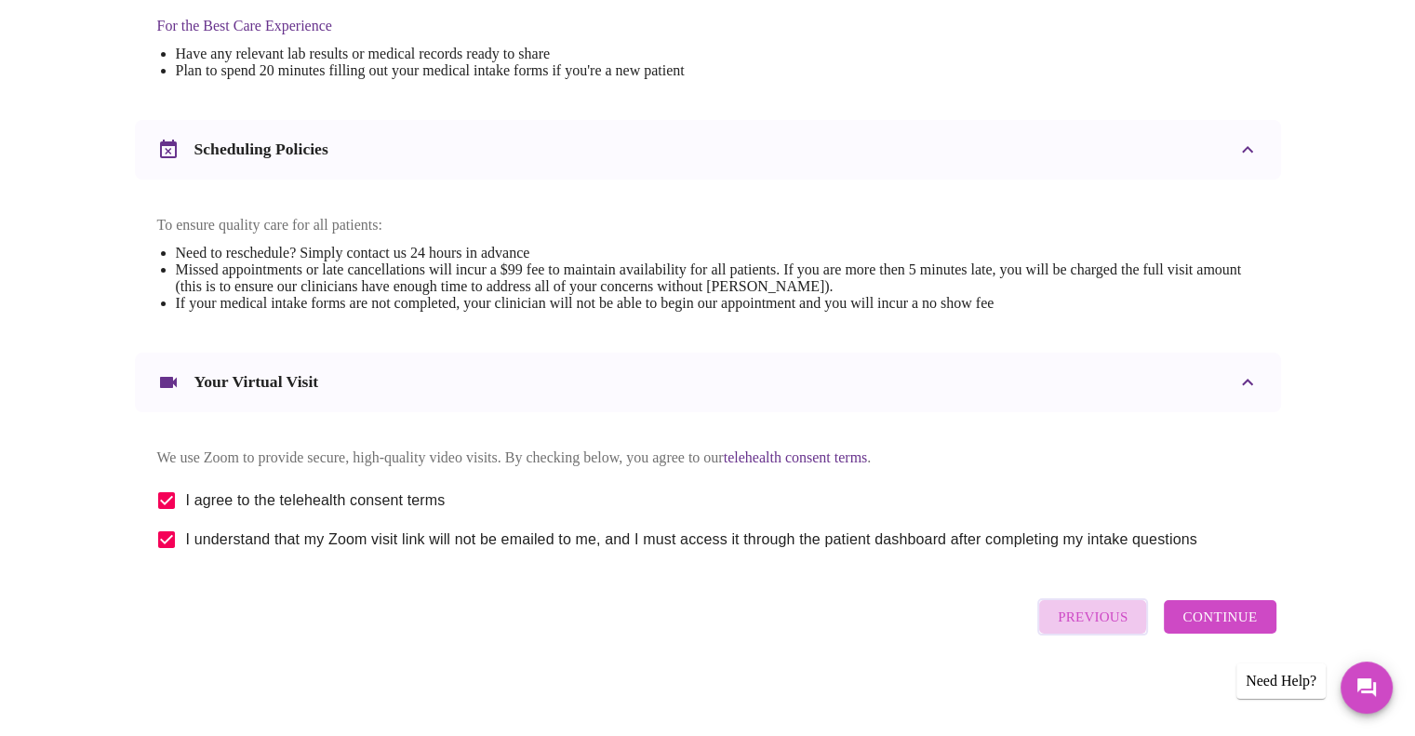
click at [1063, 622] on span "Previous" at bounding box center [1093, 617] width 70 height 24
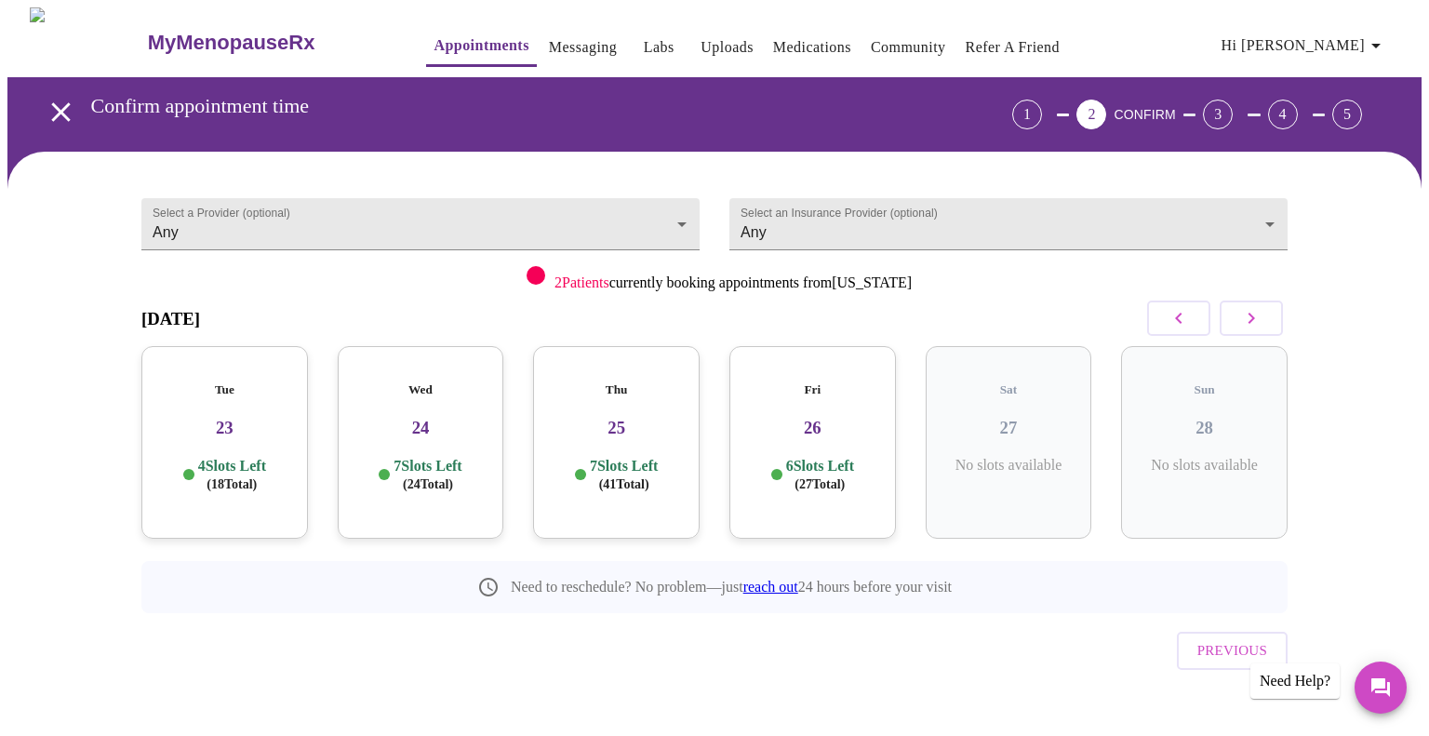
click at [1176, 620] on div "Previous" at bounding box center [714, 645] width 1146 height 65
click at [1221, 638] on span "Previous" at bounding box center [1232, 650] width 70 height 24
